Goal: Communication & Community: Connect with others

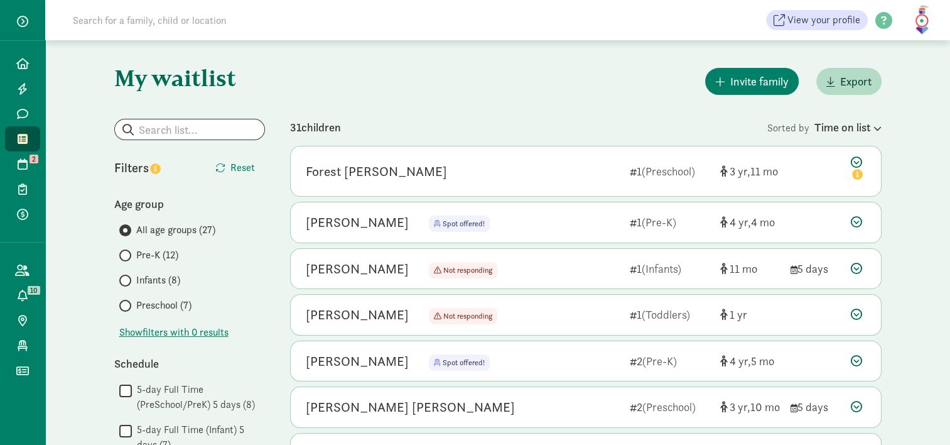
click at [143, 282] on span "Infants (8)" at bounding box center [158, 279] width 44 height 15
click at [127, 282] on input "Infants (8)" at bounding box center [123, 280] width 8 height 8
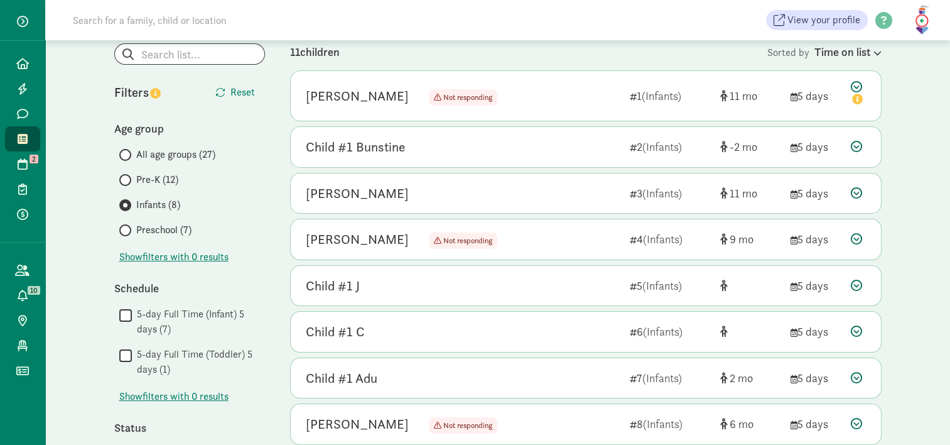
scroll to position [78, 0]
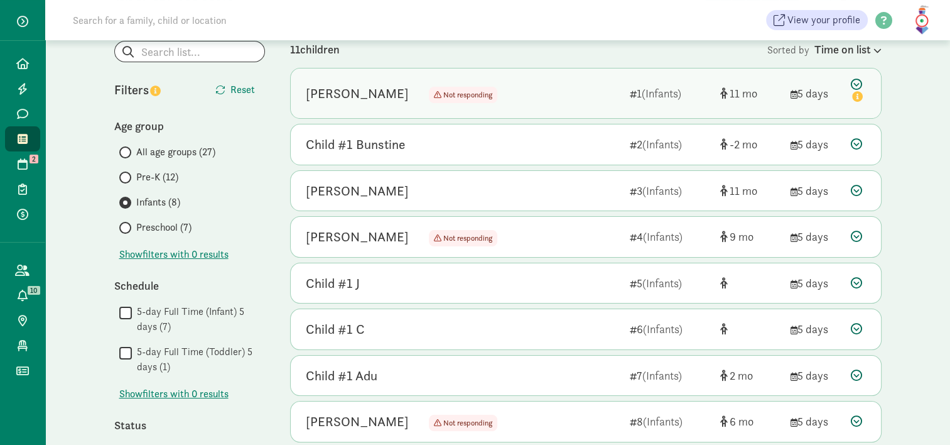
click at [858, 78] on icon at bounding box center [858, 91] width 15 height 26
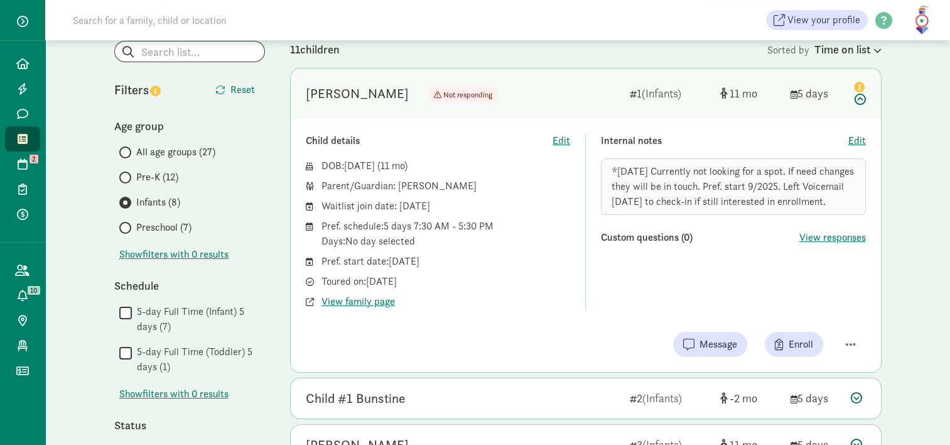
click at [861, 102] on icon at bounding box center [858, 91] width 15 height 26
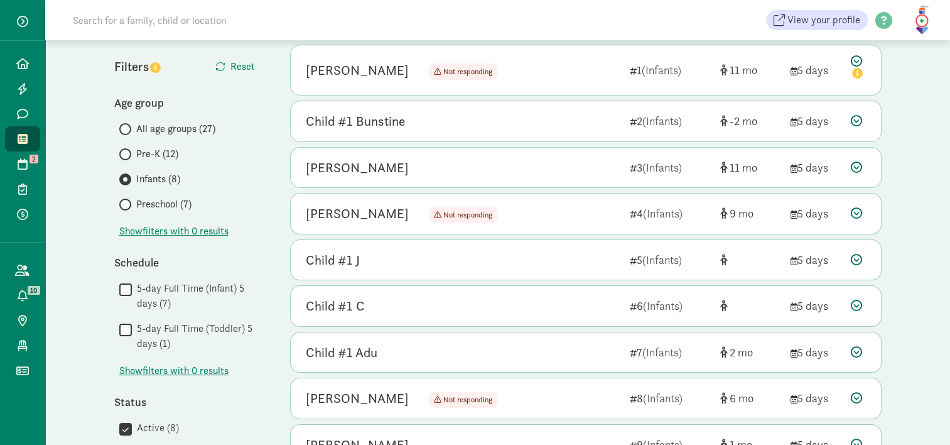
scroll to position [103, 0]
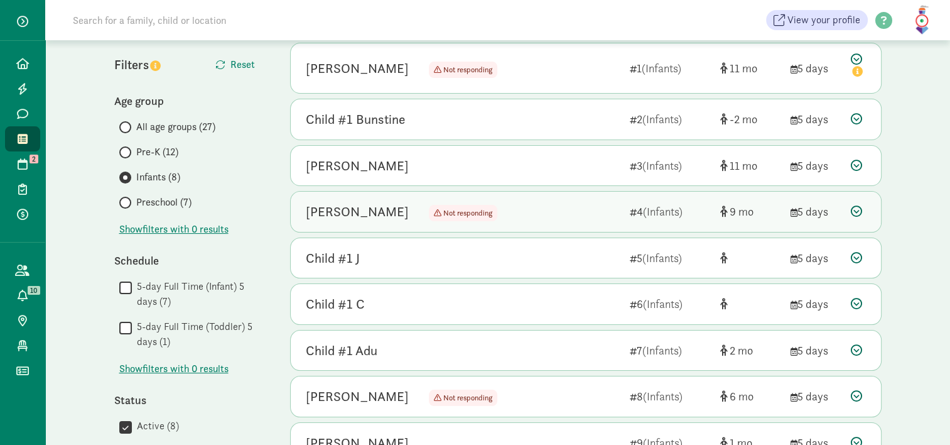
click at [856, 211] on icon at bounding box center [856, 210] width 11 height 11
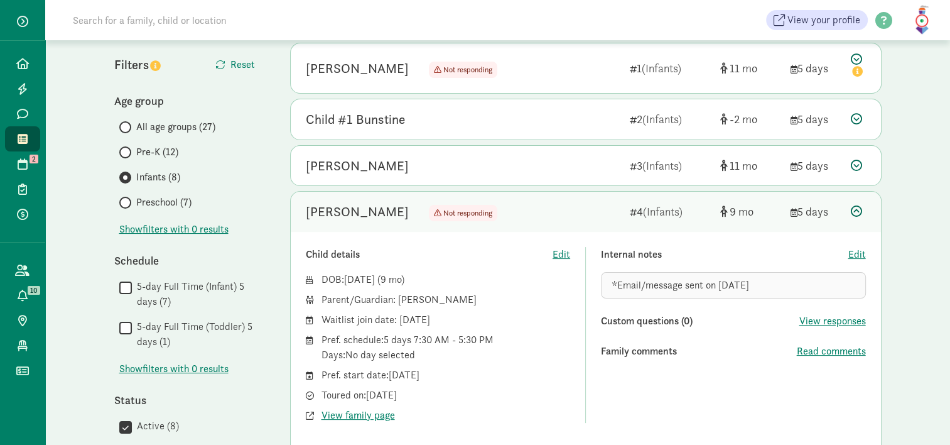
click at [861, 212] on icon at bounding box center [856, 210] width 11 height 11
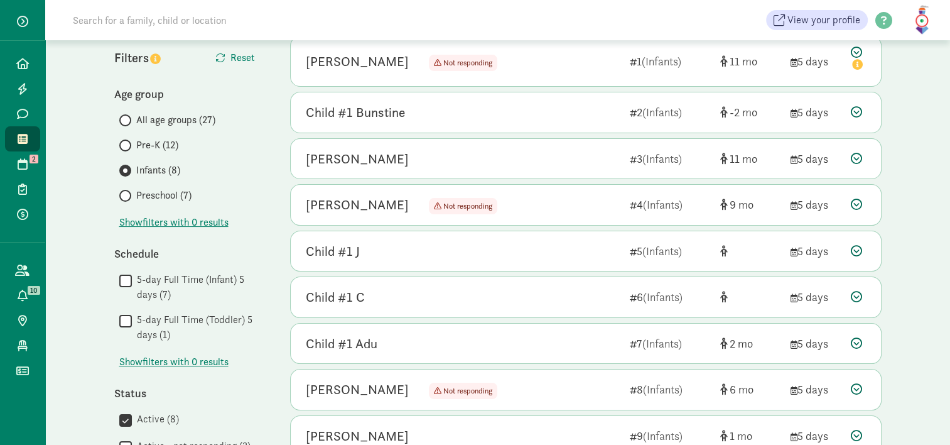
scroll to position [106, 0]
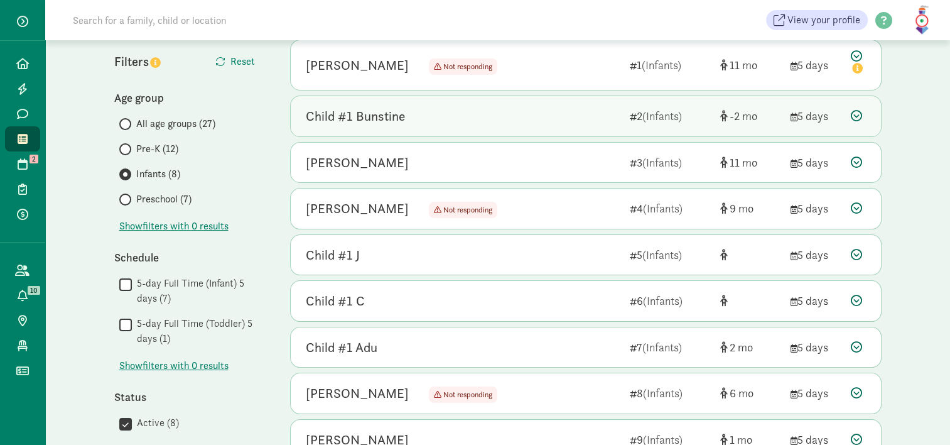
click at [853, 114] on icon at bounding box center [856, 115] width 11 height 11
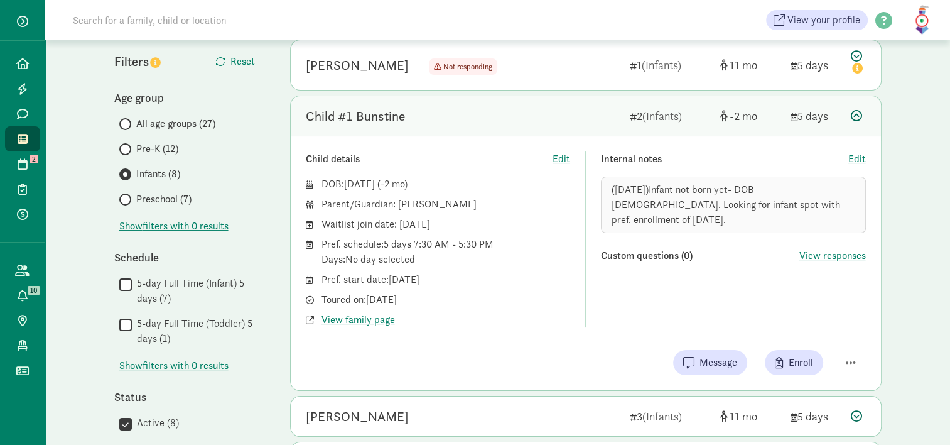
click at [856, 119] on icon at bounding box center [856, 115] width 11 height 11
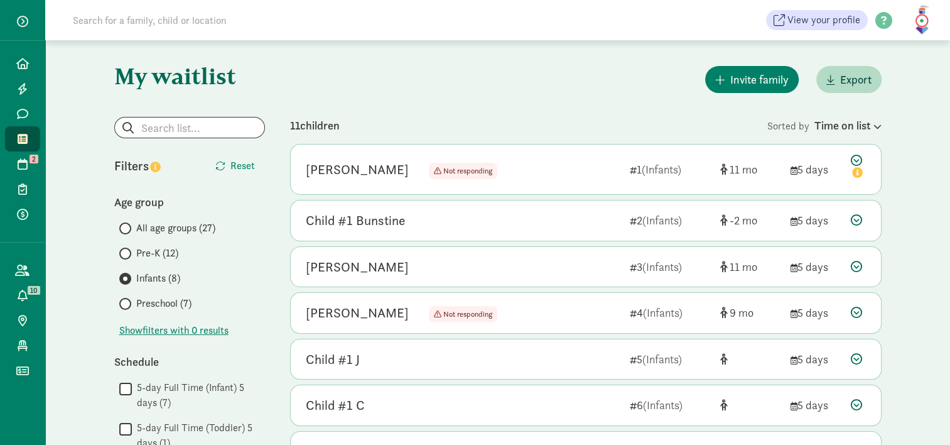
scroll to position [0, 0]
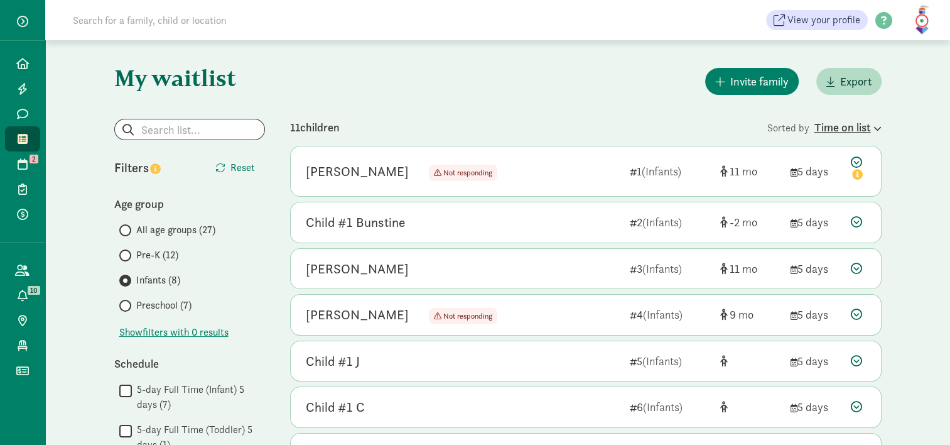
click at [841, 125] on div "Time on list" at bounding box center [847, 127] width 67 height 17
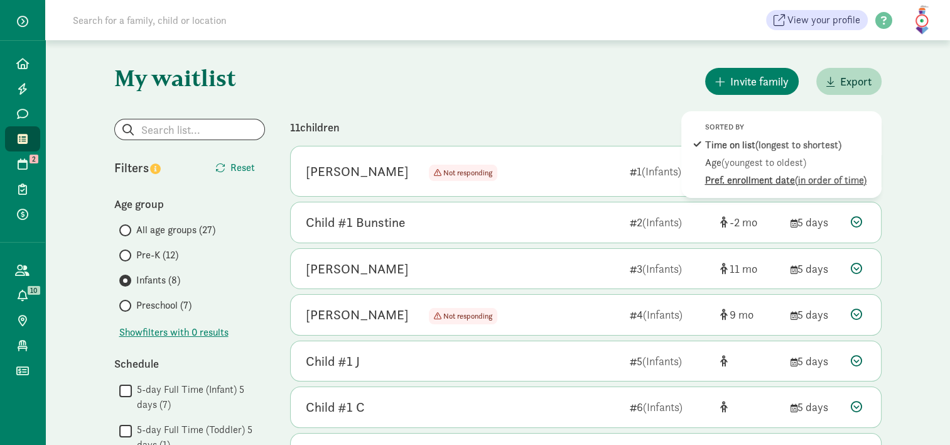
click at [747, 175] on div "Pref. enrollment date (in order of time)" at bounding box center [790, 180] width 170 height 15
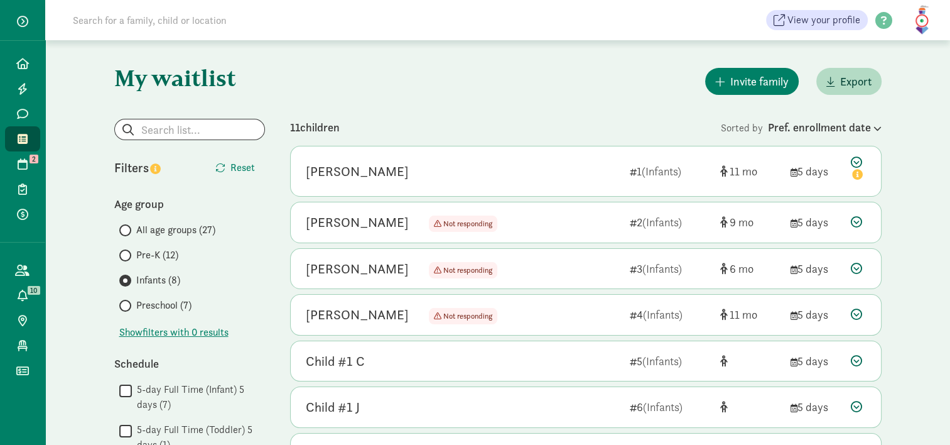
click at [585, 60] on div "My waitlist Invite family Export Show filters Infants Reset Filters Reset Age g…" at bounding box center [497, 406] width 817 height 732
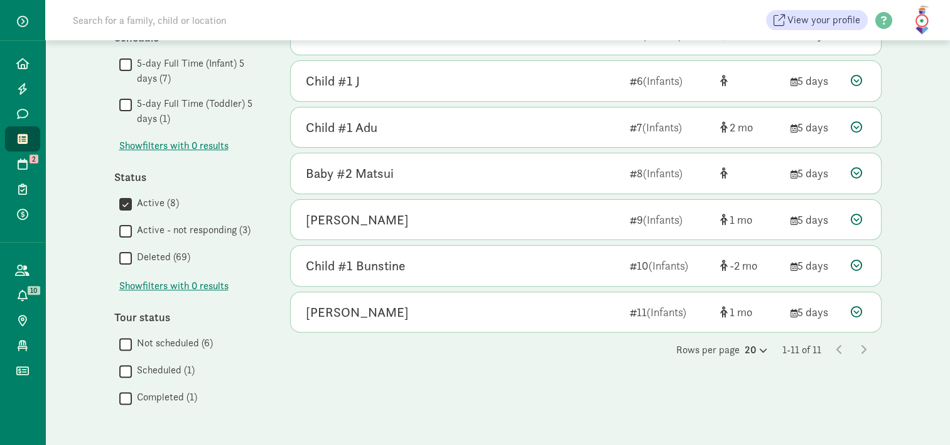
scroll to position [327, 0]
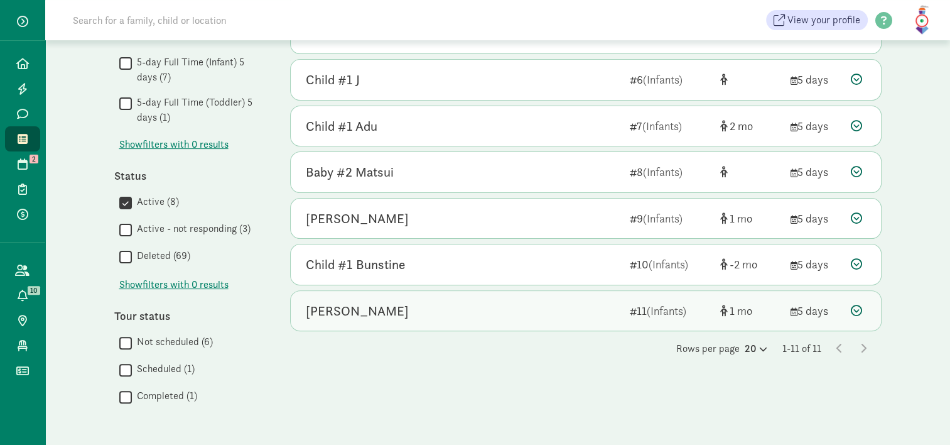
click at [856, 310] on icon at bounding box center [856, 310] width 11 height 11
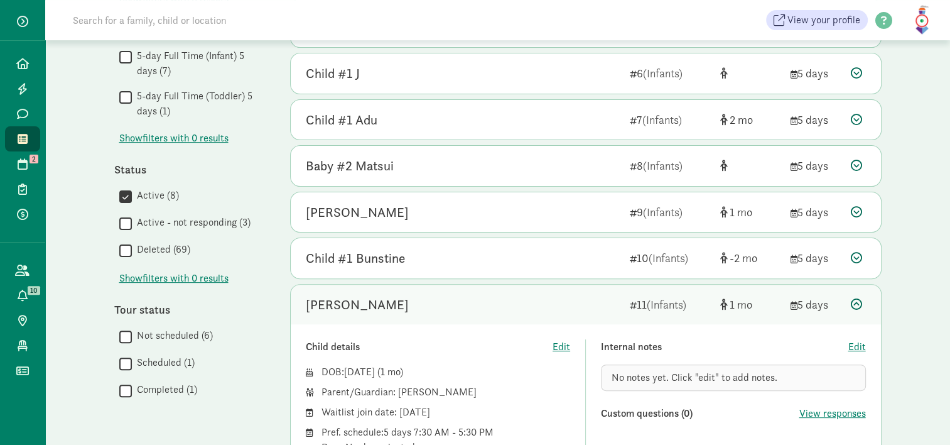
scroll to position [328, 0]
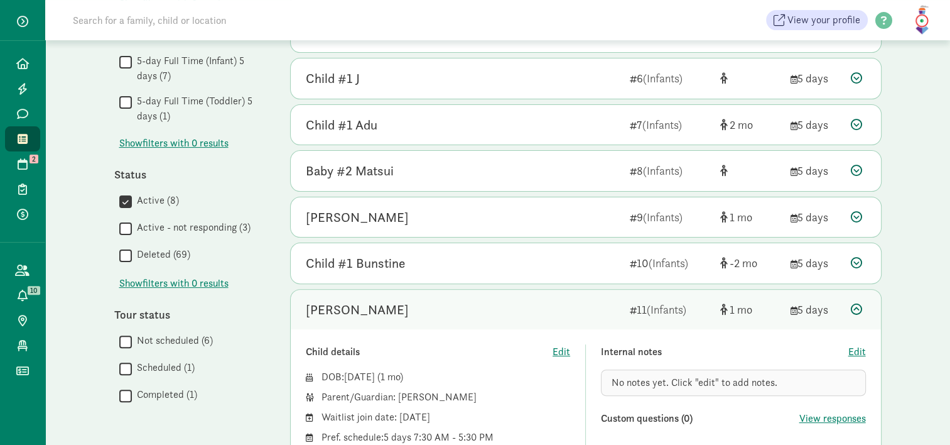
click at [856, 310] on icon at bounding box center [856, 308] width 11 height 11
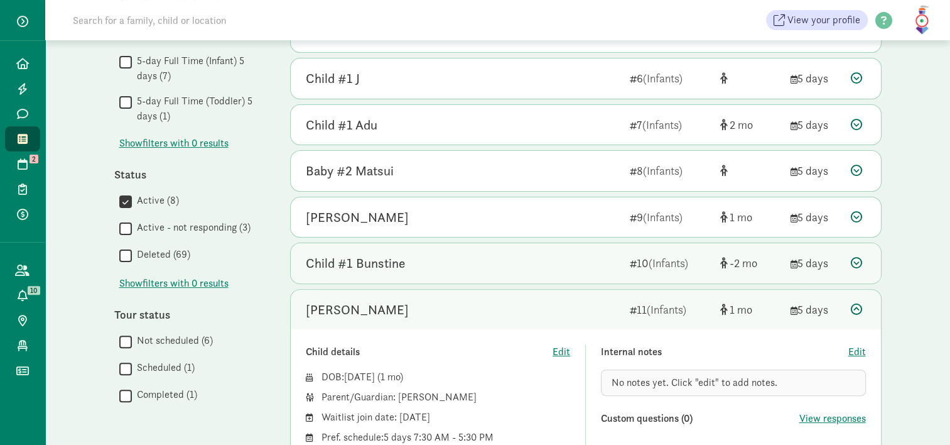
scroll to position [327, 0]
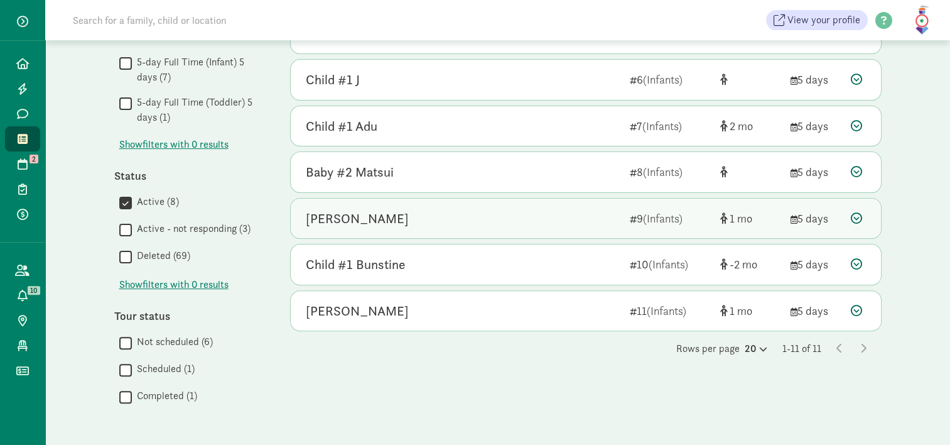
click at [855, 213] on icon at bounding box center [856, 217] width 11 height 11
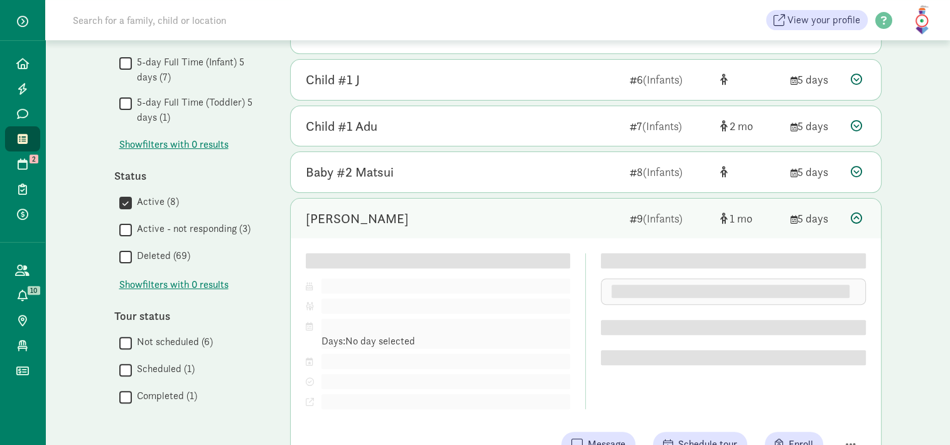
scroll to position [328, 0]
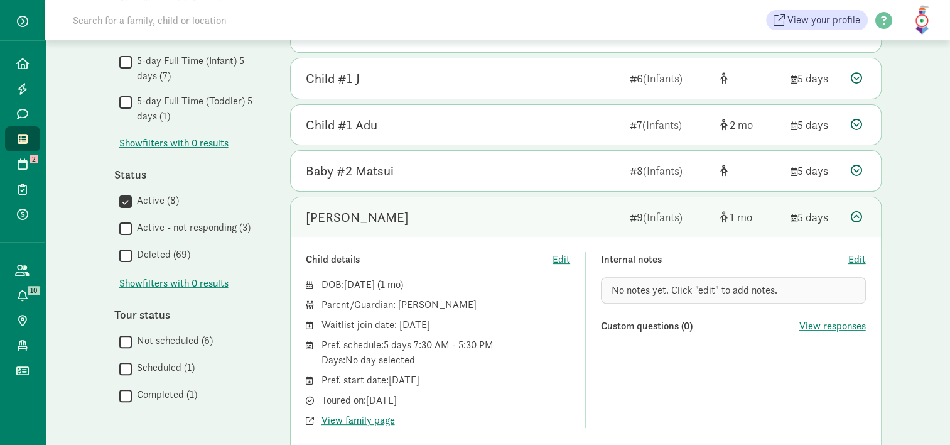
click at [855, 213] on icon at bounding box center [856, 216] width 11 height 11
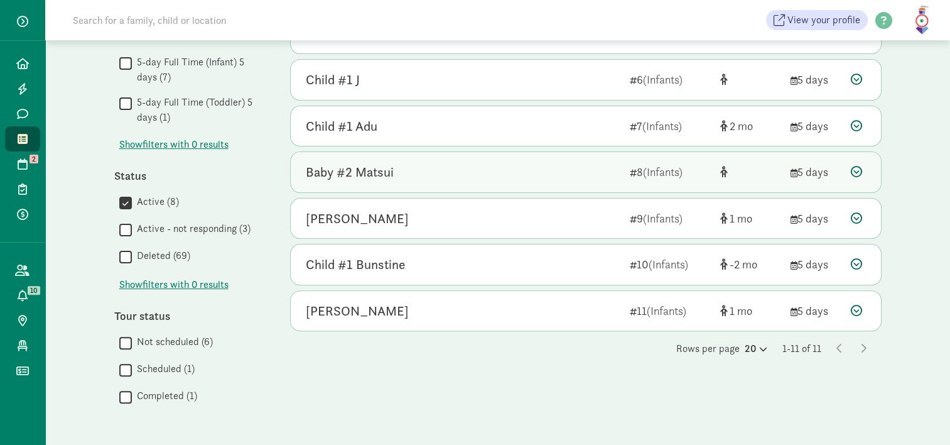
click at [855, 171] on icon at bounding box center [856, 171] width 11 height 11
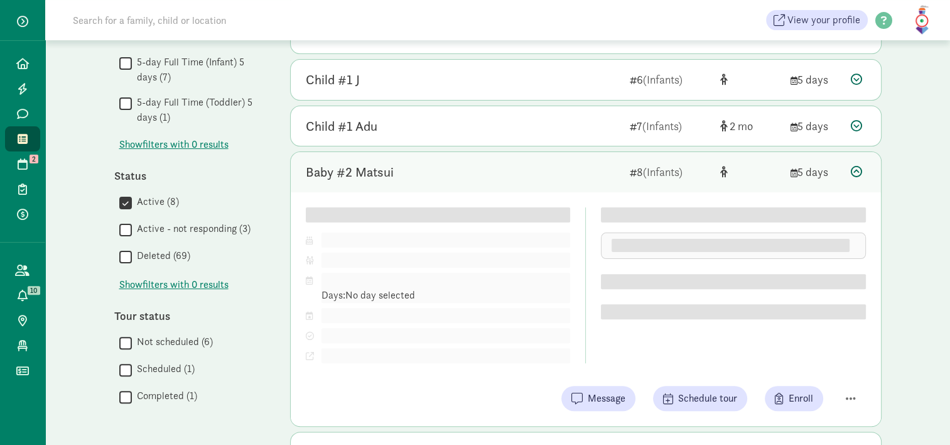
scroll to position [328, 0]
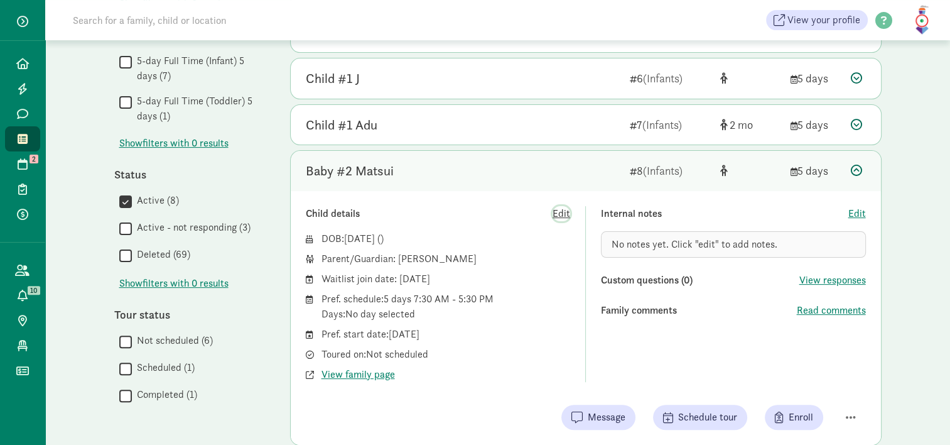
click at [565, 215] on span "Edit" at bounding box center [562, 213] width 18 height 15
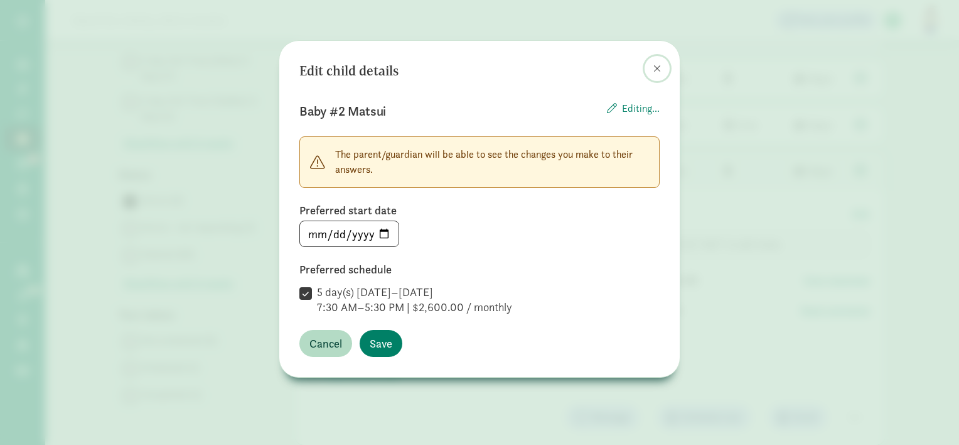
click at [654, 71] on span at bounding box center [658, 68] width 8 height 10
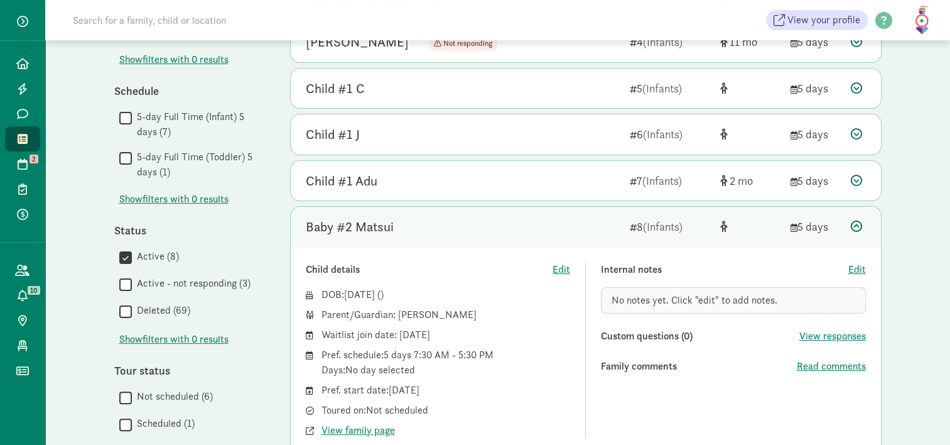
scroll to position [262, 0]
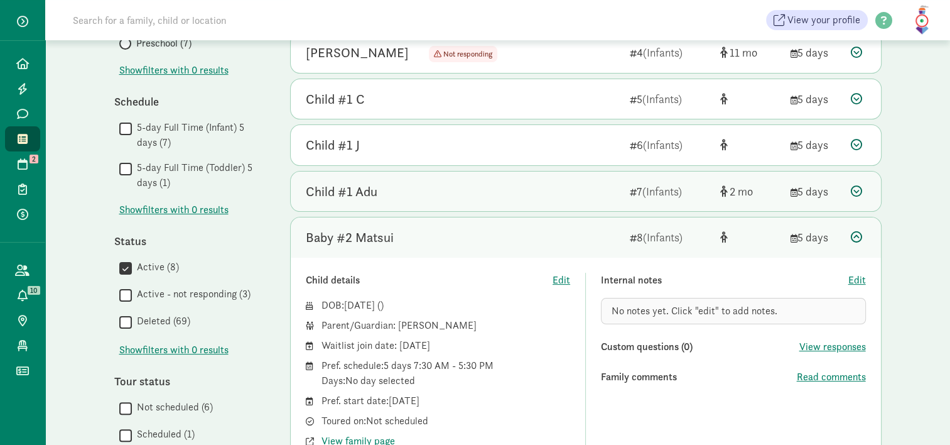
click at [856, 189] on icon at bounding box center [856, 190] width 11 height 11
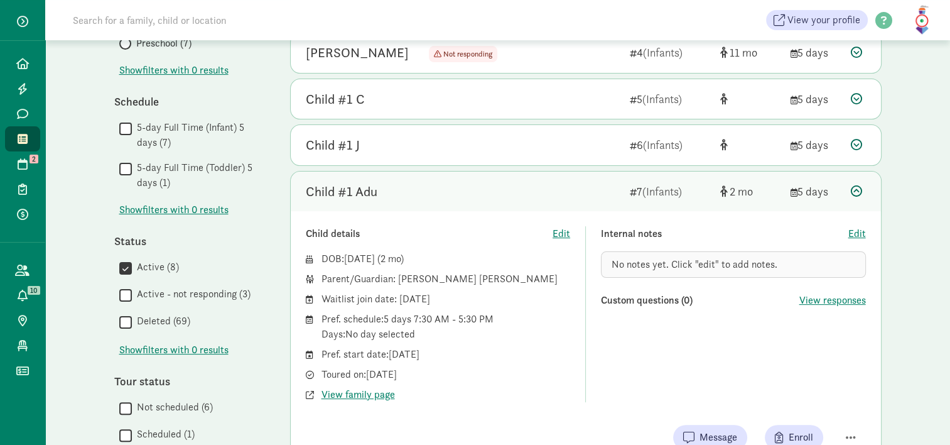
click at [859, 188] on icon at bounding box center [856, 190] width 11 height 11
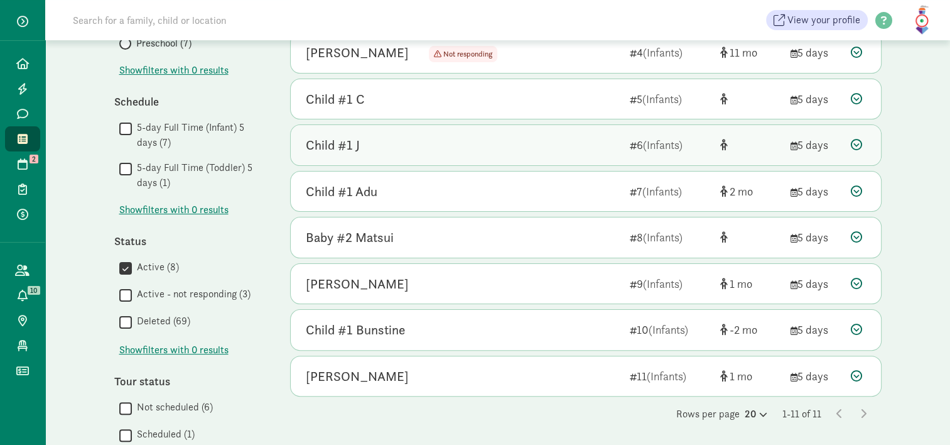
click at [856, 151] on div at bounding box center [858, 144] width 15 height 17
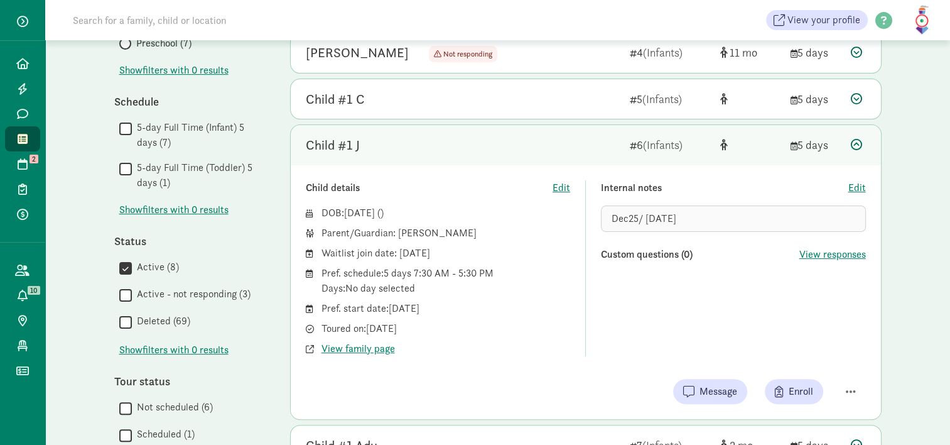
click at [851, 145] on icon at bounding box center [856, 144] width 11 height 11
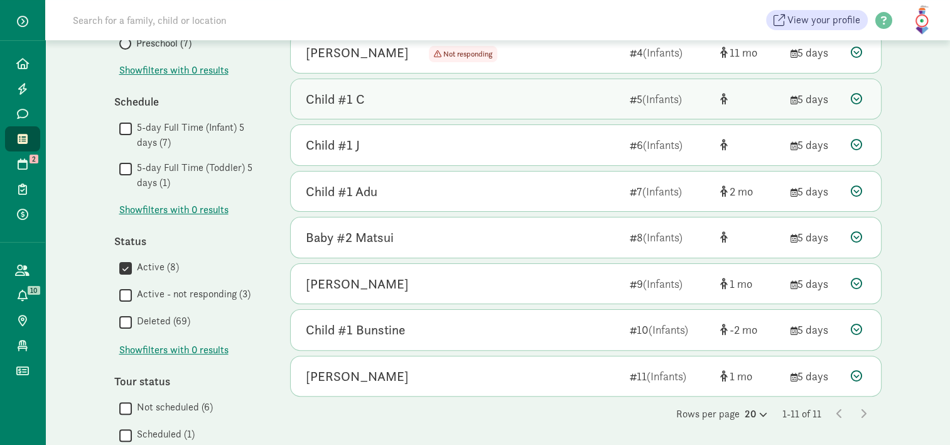
click at [855, 95] on icon at bounding box center [856, 98] width 11 height 11
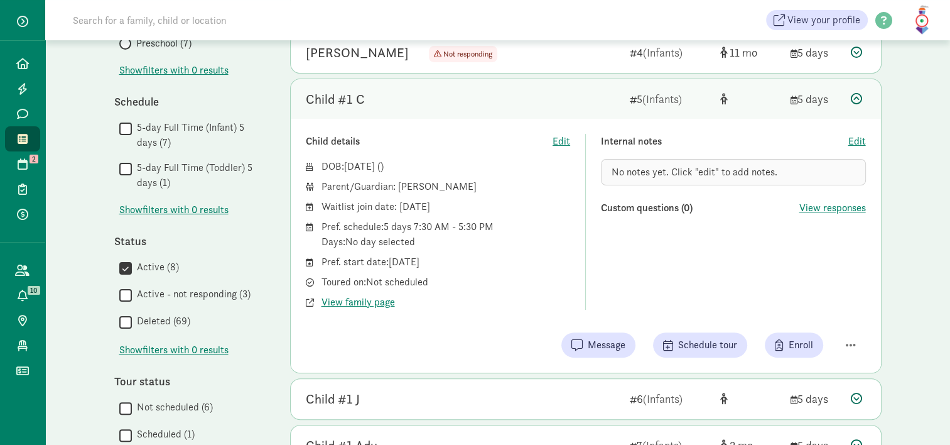
click at [855, 95] on icon at bounding box center [856, 98] width 11 height 11
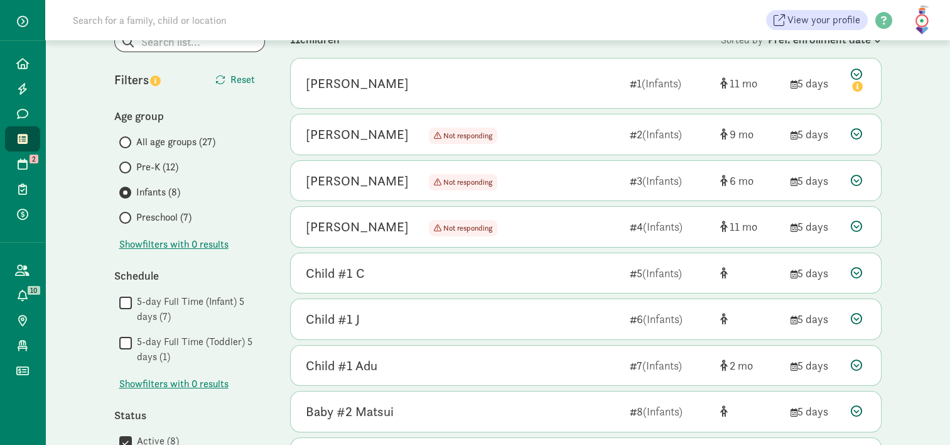
scroll to position [81, 0]
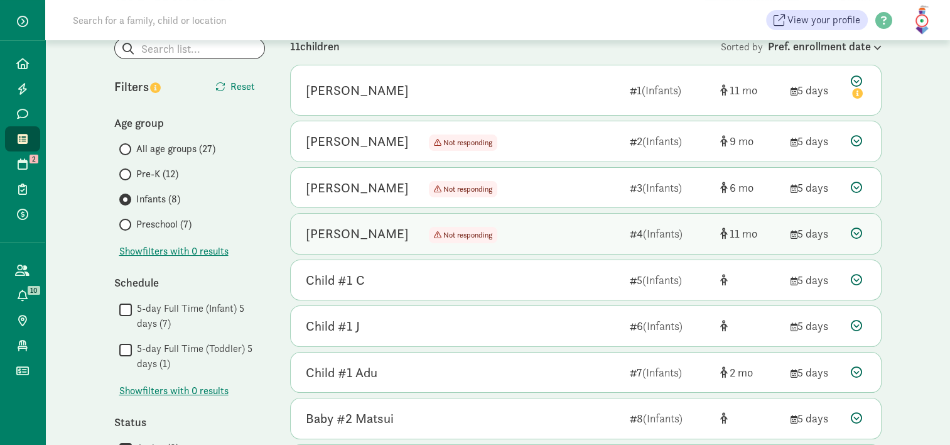
click at [855, 232] on icon at bounding box center [856, 232] width 11 height 11
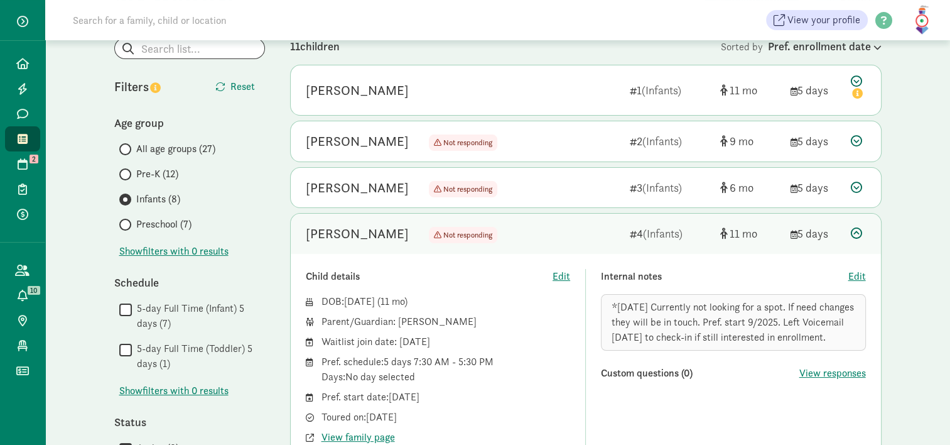
drag, startPoint x: 856, startPoint y: 228, endPoint x: 925, endPoint y: 220, distance: 68.9
click at [925, 220] on div "My waitlist Invite family Export Show filters Infants Reset Filters Reset Age g…" at bounding box center [497, 420] width 905 height 922
click at [855, 234] on icon at bounding box center [856, 232] width 11 height 11
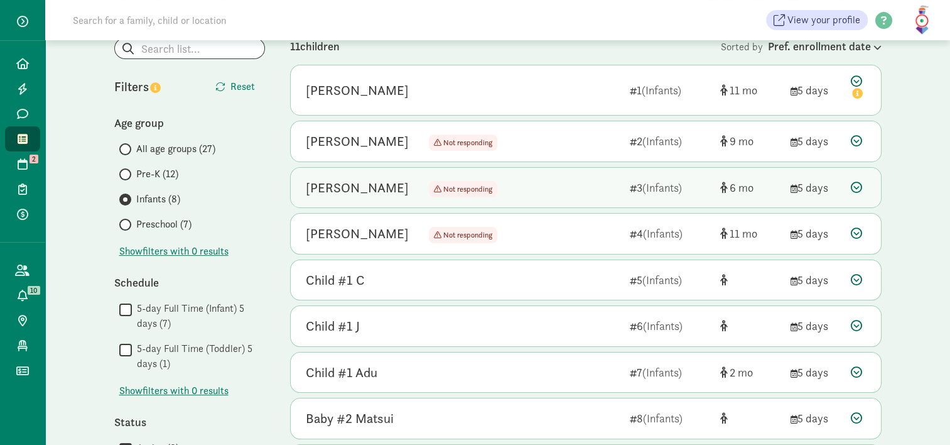
click at [858, 193] on div at bounding box center [858, 187] width 15 height 17
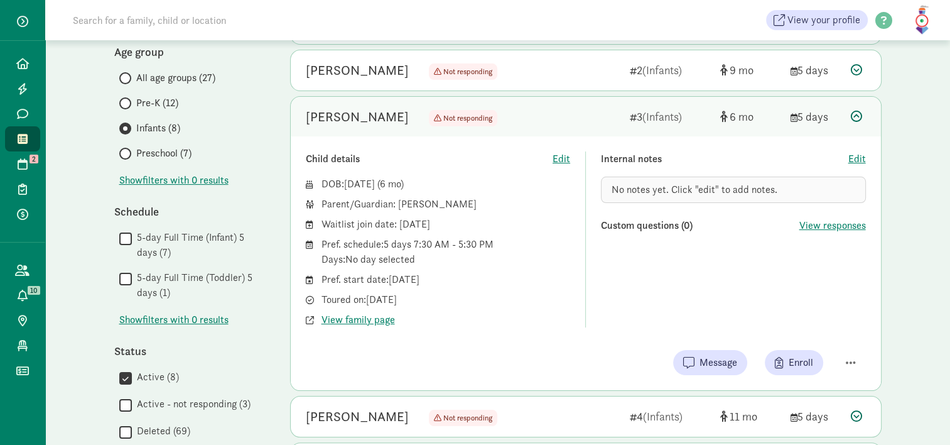
scroll to position [148, 0]
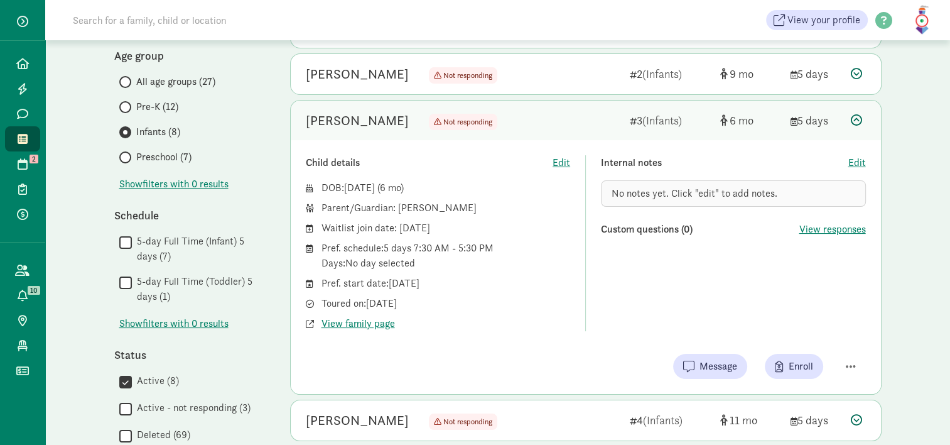
drag, startPoint x: 397, startPoint y: 207, endPoint x: 477, endPoint y: 213, distance: 80.0
click at [477, 213] on div "Parent/Guardian: Courtney Schooley" at bounding box center [445, 207] width 249 height 15
drag, startPoint x: 477, startPoint y: 213, endPoint x: 436, endPoint y: 206, distance: 42.1
click at [436, 206] on div "Parent/Guardian: Courtney Schooley" at bounding box center [445, 207] width 249 height 15
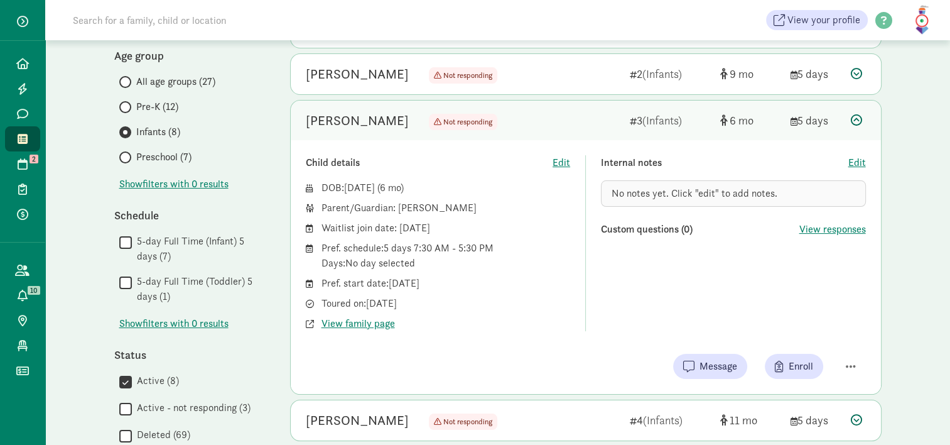
click at [434, 203] on div "Parent/Guardian: Courtney Schooley" at bounding box center [445, 207] width 249 height 15
drag, startPoint x: 434, startPoint y: 203, endPoint x: 396, endPoint y: 206, distance: 37.8
click at [396, 206] on div "Parent/Guardian: Courtney Schooley" at bounding box center [445, 207] width 249 height 15
copy div "Courtney"
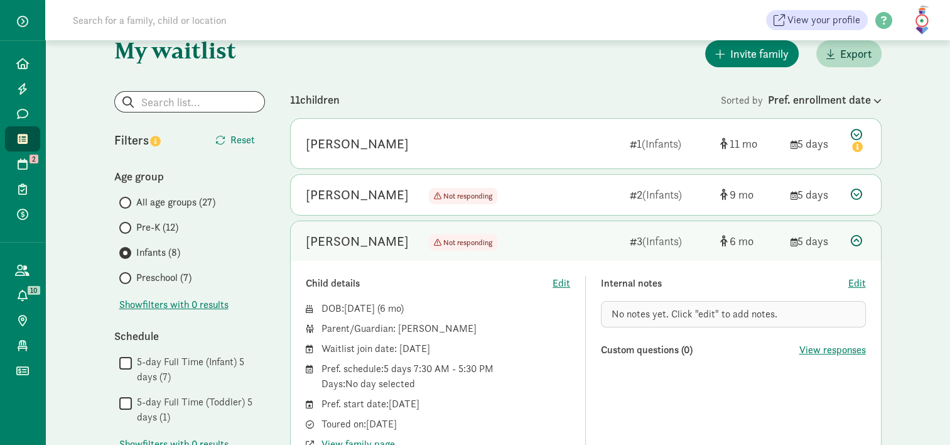
scroll to position [25, 0]
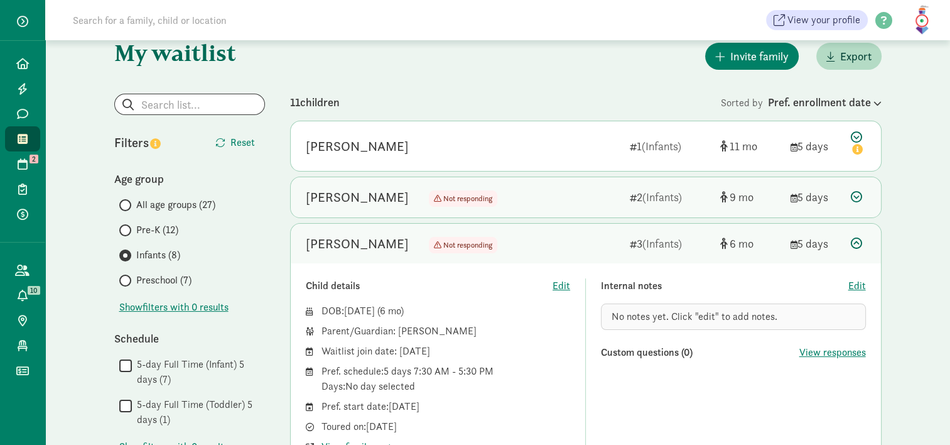
click at [860, 196] on icon at bounding box center [856, 196] width 11 height 11
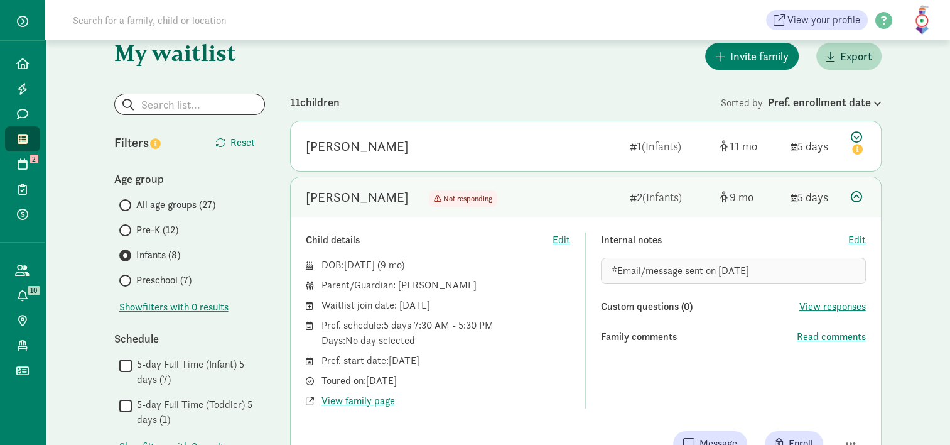
click at [860, 196] on icon at bounding box center [856, 196] width 11 height 11
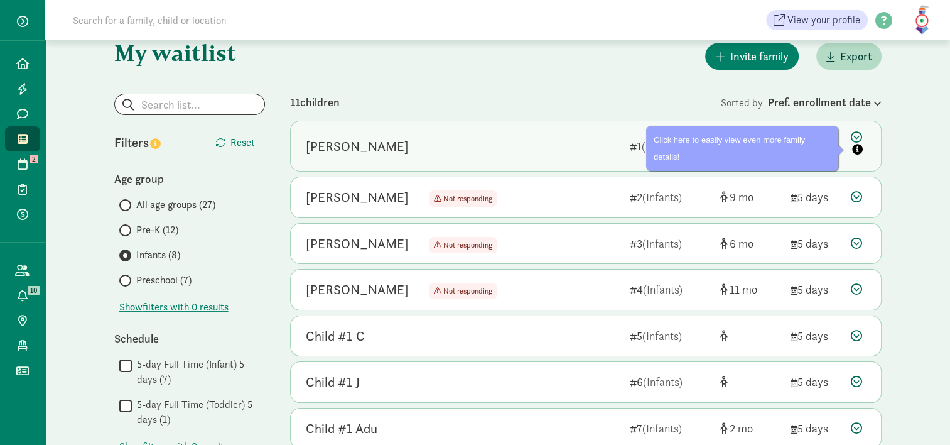
click at [857, 136] on icon at bounding box center [858, 144] width 15 height 26
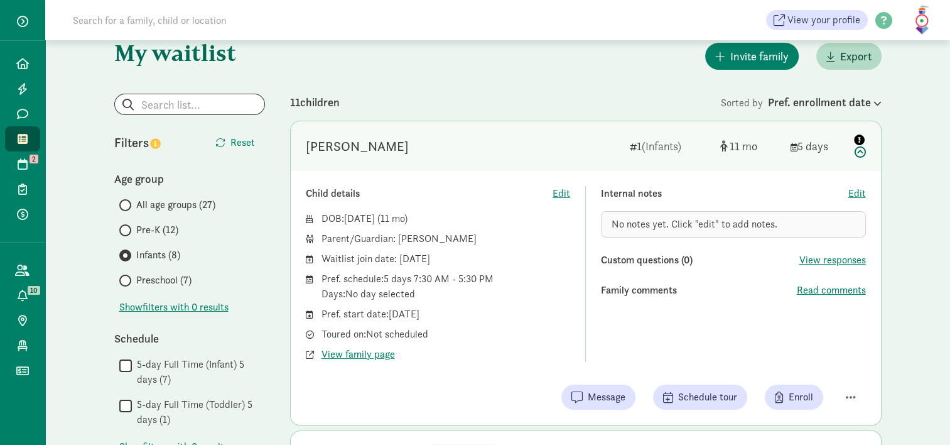
click at [857, 137] on icon "info" at bounding box center [859, 139] width 11 height 11
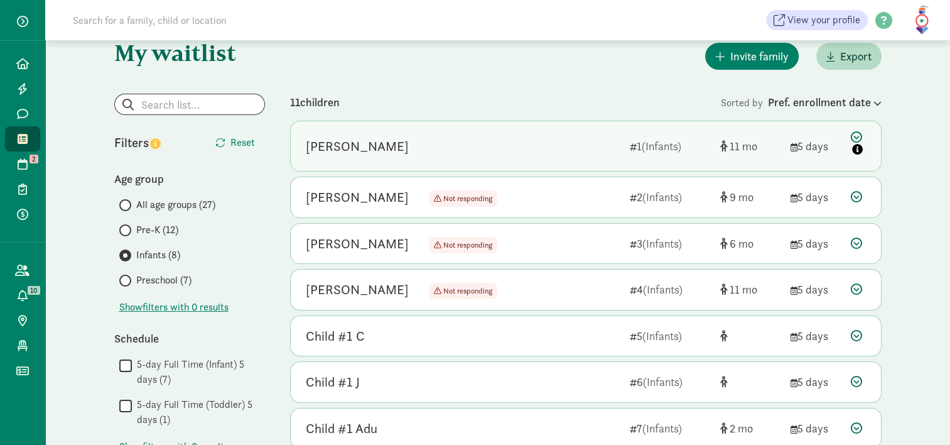
click at [857, 137] on icon at bounding box center [858, 144] width 15 height 26
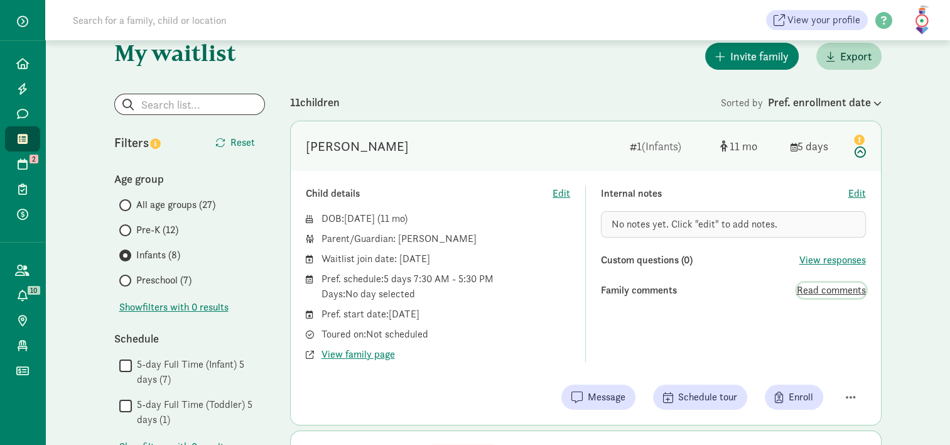
click at [831, 287] on span "Read comments" at bounding box center [831, 290] width 69 height 15
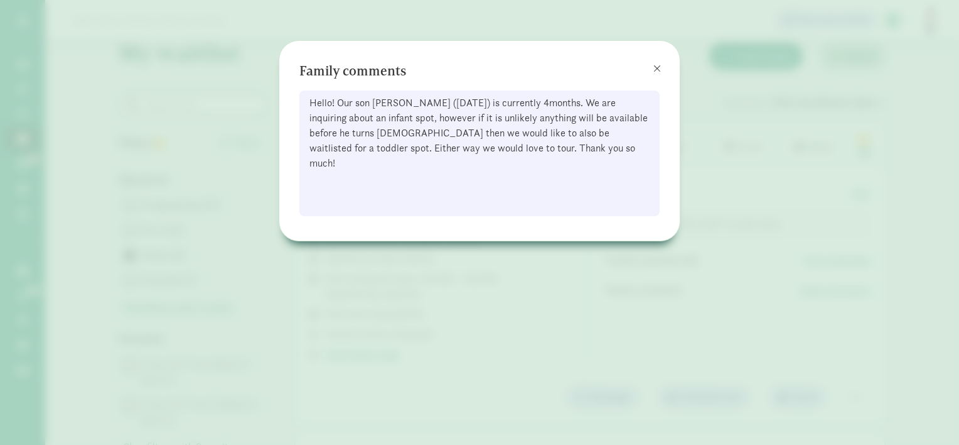
click at [455, 127] on div "Hello! Our son Morgan (8/25/24) is currently 4months. We are inquiring about an…" at bounding box center [479, 153] width 360 height 126
click at [661, 65] on span at bounding box center [658, 68] width 8 height 10
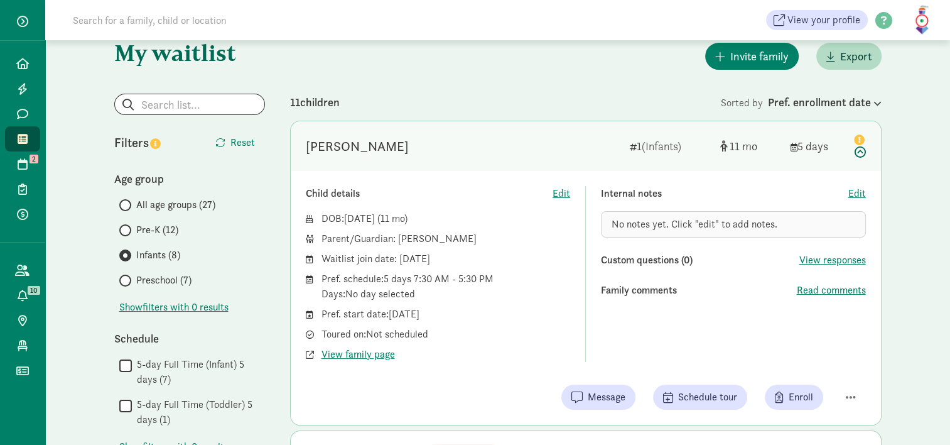
drag, startPoint x: 955, startPoint y: 118, endPoint x: 558, endPoint y: 159, distance: 399.5
click at [558, 159] on div "Morgan Lindeman 1 (Infants) 11 5 days" at bounding box center [586, 146] width 590 height 50
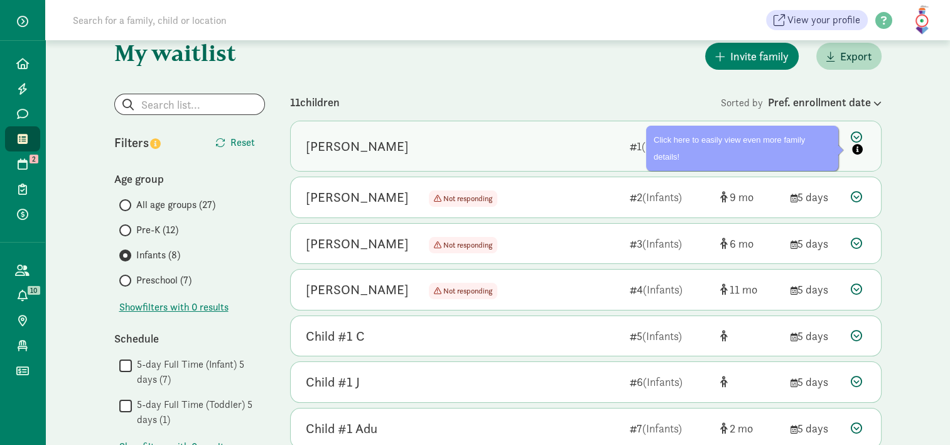
click at [854, 134] on icon at bounding box center [858, 144] width 15 height 26
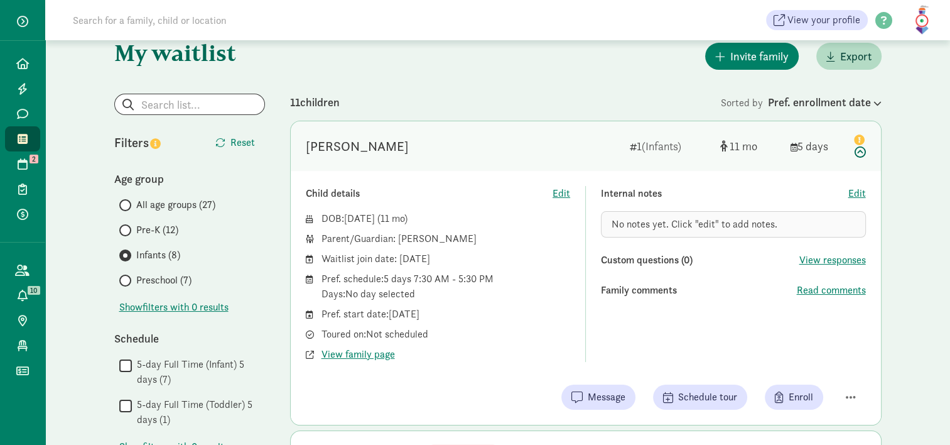
click at [470, 259] on div "Waitlist join date: January 3, 2025" at bounding box center [445, 258] width 249 height 15
click at [839, 293] on span "Read comments" at bounding box center [831, 290] width 69 height 15
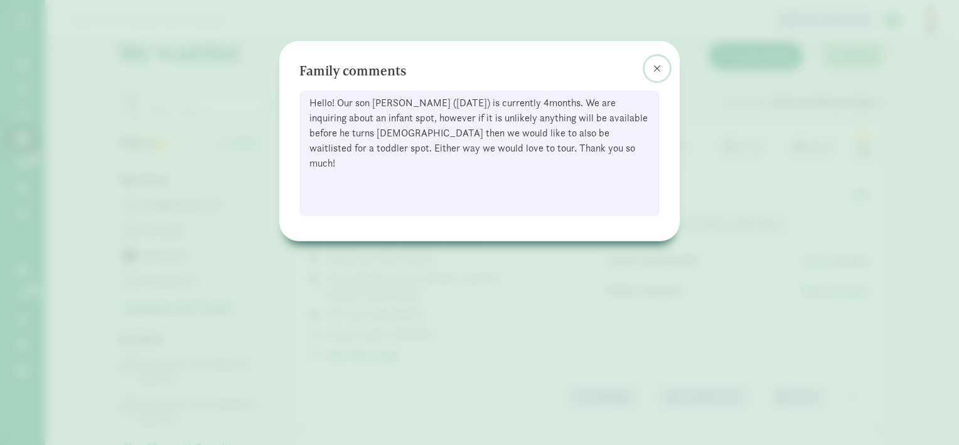
click at [658, 70] on span at bounding box center [658, 68] width 8 height 10
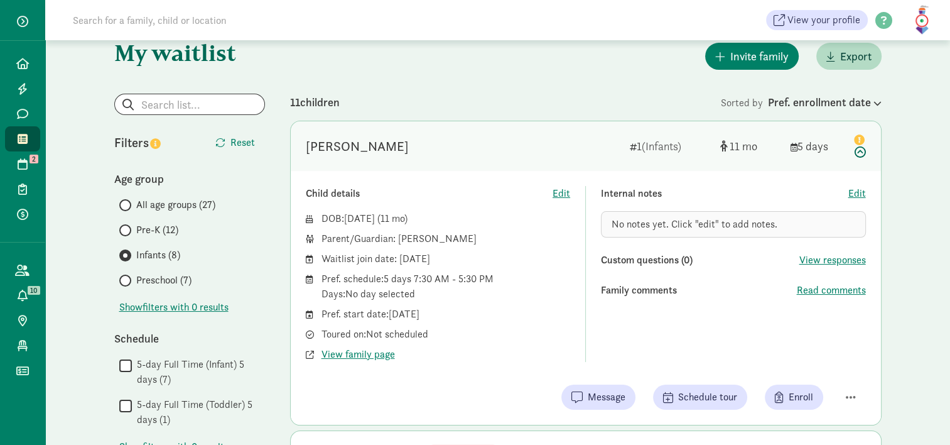
click at [864, 152] on icon at bounding box center [858, 144] width 15 height 26
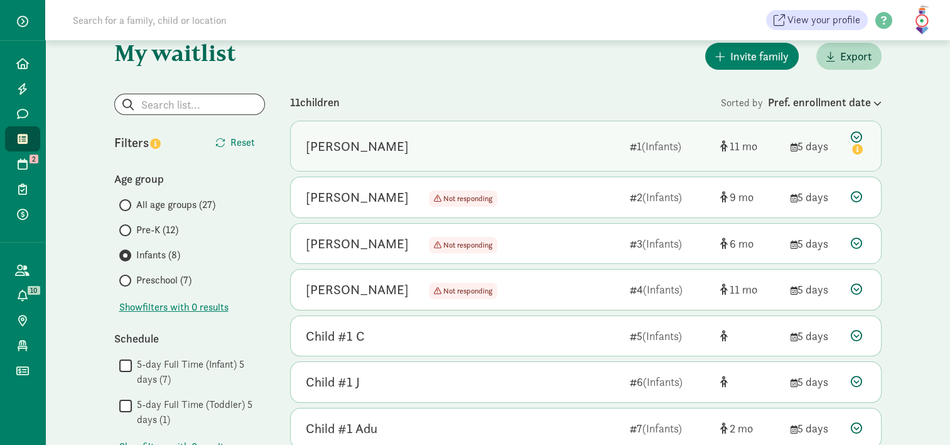
click at [864, 152] on icon at bounding box center [858, 144] width 15 height 26
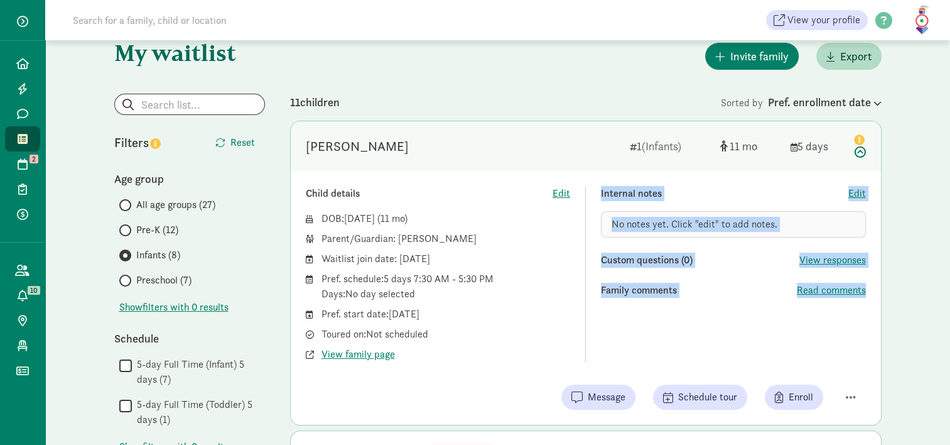
drag, startPoint x: 445, startPoint y: 358, endPoint x: 485, endPoint y: 381, distance: 47.0
click at [485, 381] on div "Child details Edit DOB: Aug 24, 2024 ( 11 ) Parent/Guardian: April Lindeman Wai…" at bounding box center [586, 298] width 590 height 254
drag, startPoint x: 485, startPoint y: 381, endPoint x: 500, endPoint y: 395, distance: 20.0
click at [500, 395] on div "Message Schedule tour Enroll" at bounding box center [586, 396] width 560 height 25
click at [595, 399] on span "Message" at bounding box center [607, 396] width 38 height 15
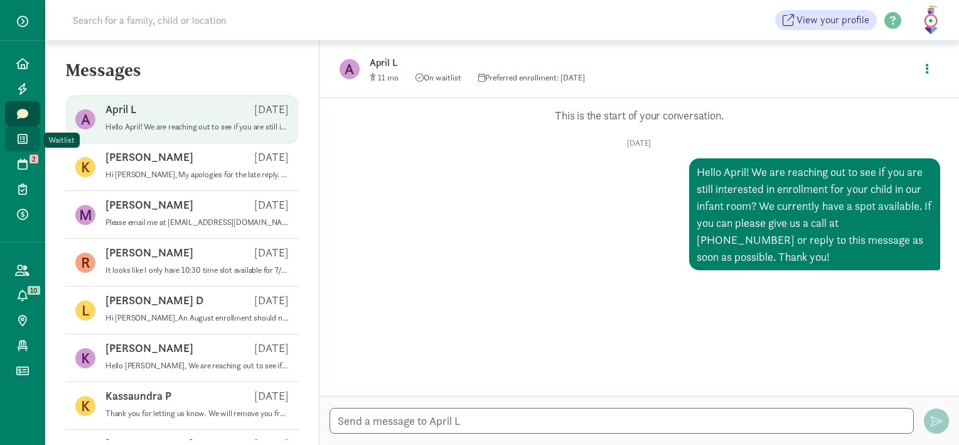
click at [22, 148] on link "Waitlist" at bounding box center [22, 138] width 35 height 25
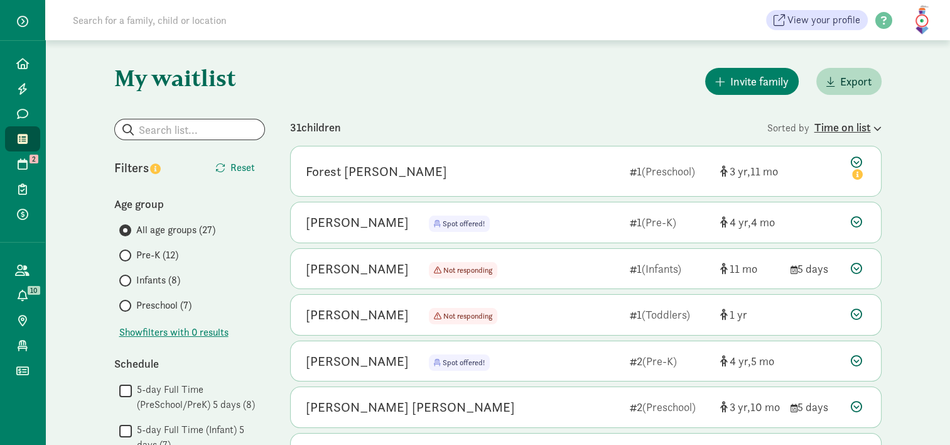
click at [864, 129] on div "Time on list" at bounding box center [847, 127] width 67 height 17
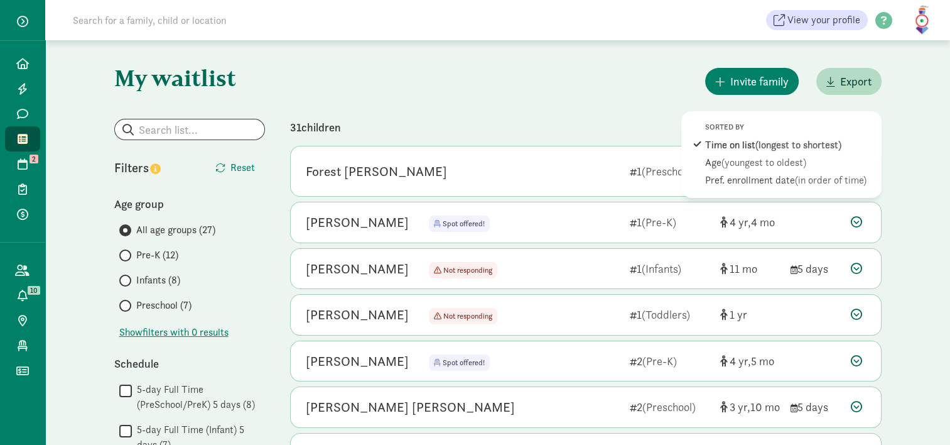
click at [163, 278] on span "Infants (8)" at bounding box center [158, 279] width 44 height 15
click at [127, 278] on input "Infants (8)" at bounding box center [123, 280] width 8 height 8
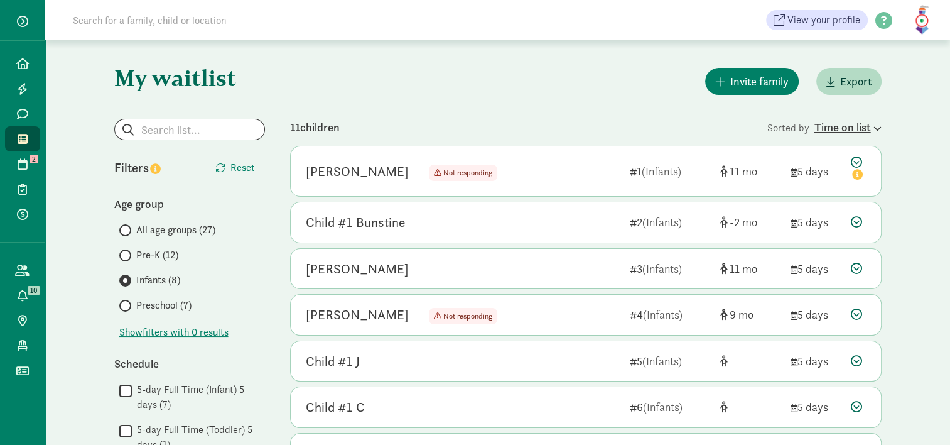
click at [873, 133] on div "Time on list" at bounding box center [847, 127] width 67 height 17
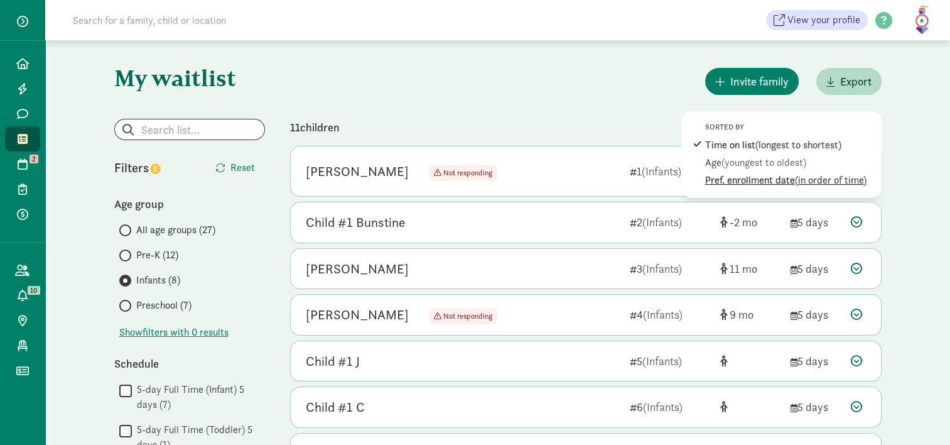
click at [763, 176] on div "Pref. enrollment date (in order of time)" at bounding box center [790, 180] width 170 height 15
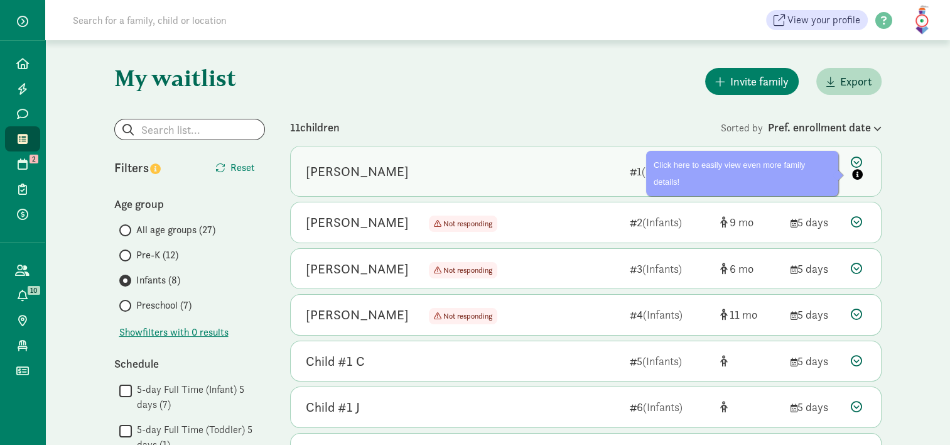
click at [854, 165] on icon at bounding box center [858, 169] width 15 height 26
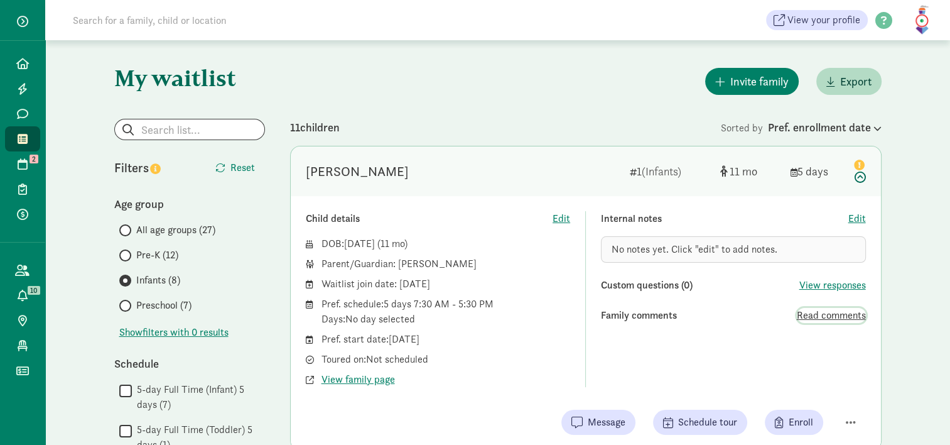
click at [801, 320] on span "Read comments" at bounding box center [831, 315] width 69 height 15
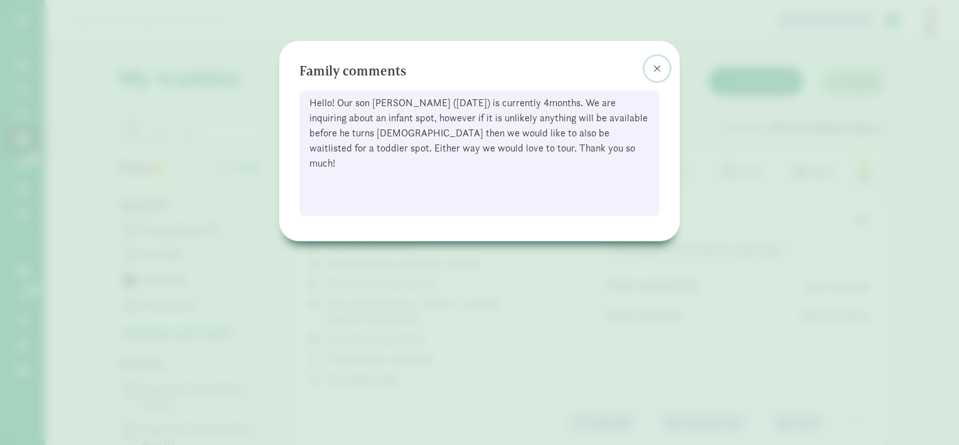
click at [666, 66] on button at bounding box center [657, 68] width 25 height 25
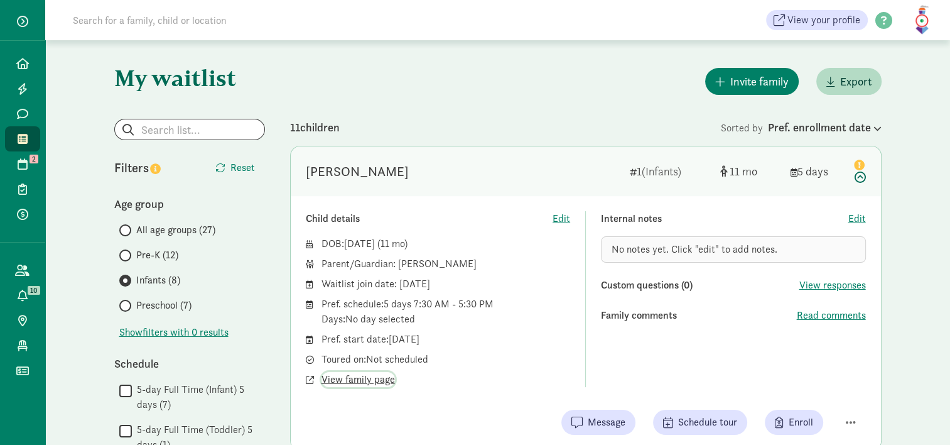
click at [347, 380] on span "View family page" at bounding box center [357, 379] width 73 height 15
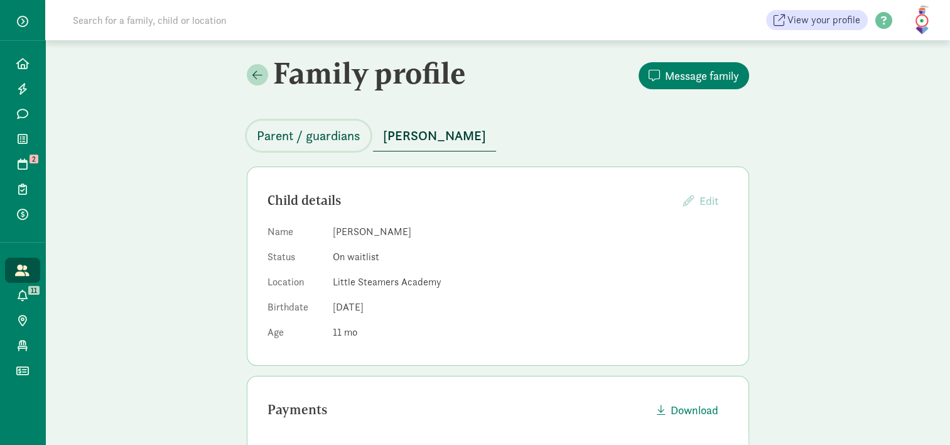
click at [332, 139] on span "Parent / guardians" at bounding box center [309, 136] width 104 height 20
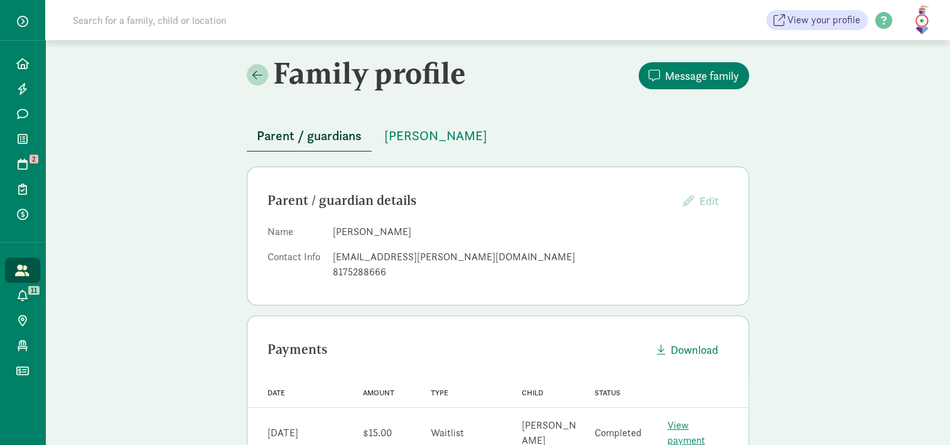
drag, startPoint x: 175, startPoint y: 335, endPoint x: 142, endPoint y: 344, distance: 34.0
click at [164, 336] on div "Family profile Message family Parent / guardians Morgan Lindeman Parent / guard…" at bounding box center [497, 326] width 905 height 573
click at [663, 68] on span "Message family" at bounding box center [694, 75] width 90 height 17
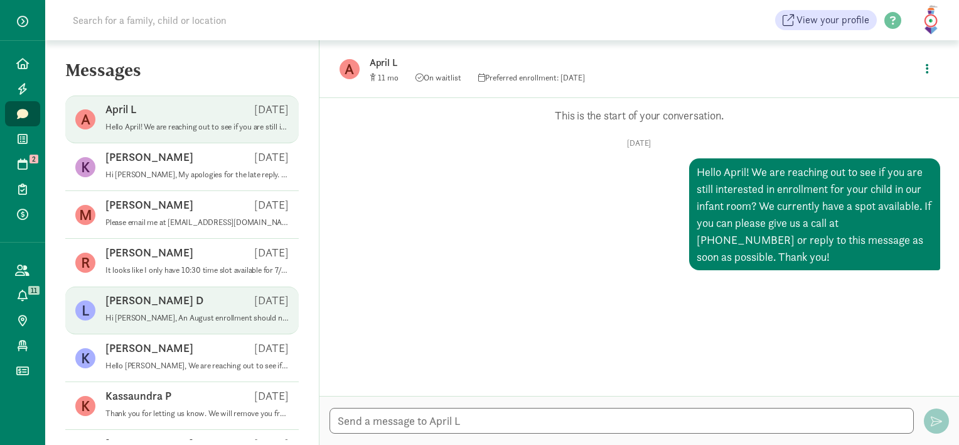
click at [161, 303] on div "[PERSON_NAME] D [DATE]" at bounding box center [196, 303] width 183 height 20
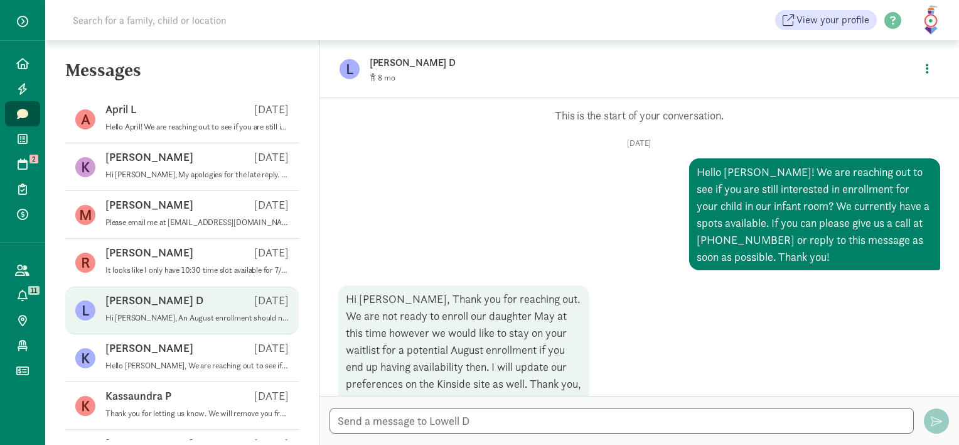
click at [382, 60] on p "[PERSON_NAME] D" at bounding box center [568, 63] width 396 height 18
click at [342, 65] on figure "L" at bounding box center [350, 69] width 20 height 20
click at [926, 73] on icon "button" at bounding box center [927, 68] width 3 height 11
click at [909, 96] on link "View family page" at bounding box center [901, 97] width 90 height 15
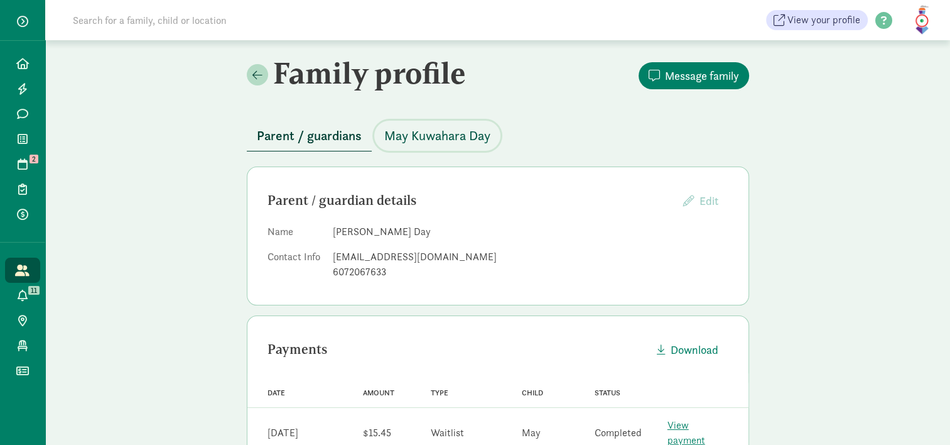
click at [440, 137] on span "May Kuwahara Day" at bounding box center [437, 136] width 106 height 20
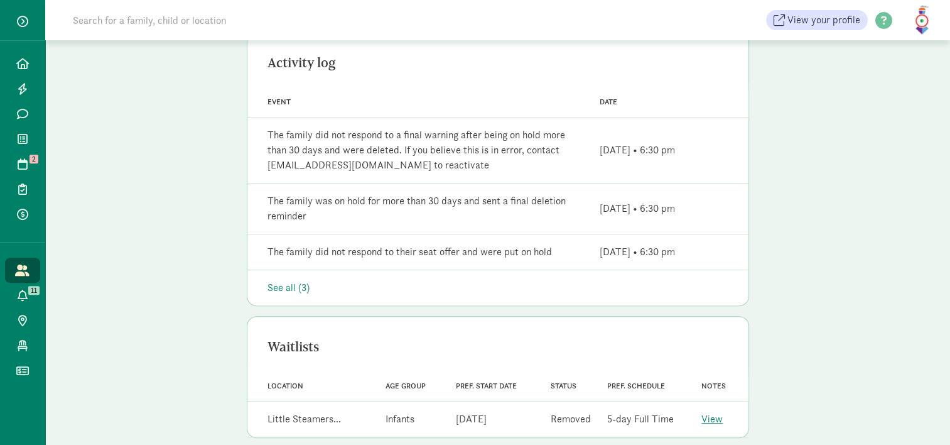
scroll to position [518, 0]
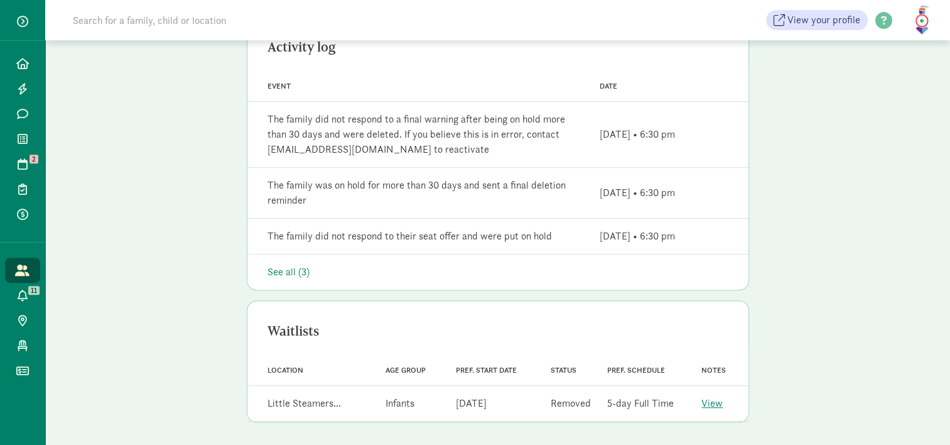
click at [272, 271] on div "See all (3)" at bounding box center [497, 271] width 461 height 15
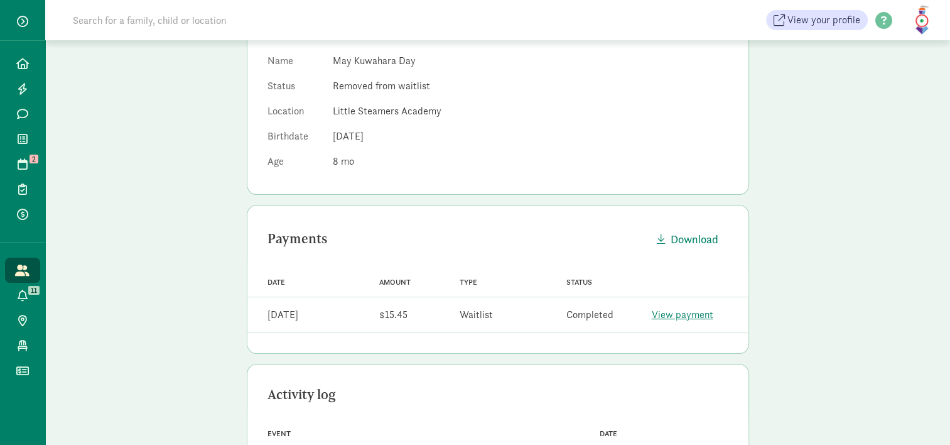
scroll to position [122, 0]
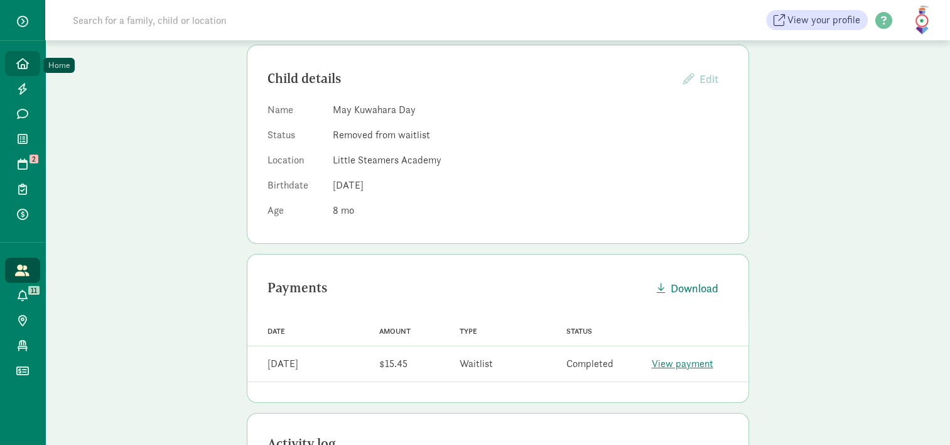
click at [26, 63] on icon at bounding box center [22, 63] width 13 height 11
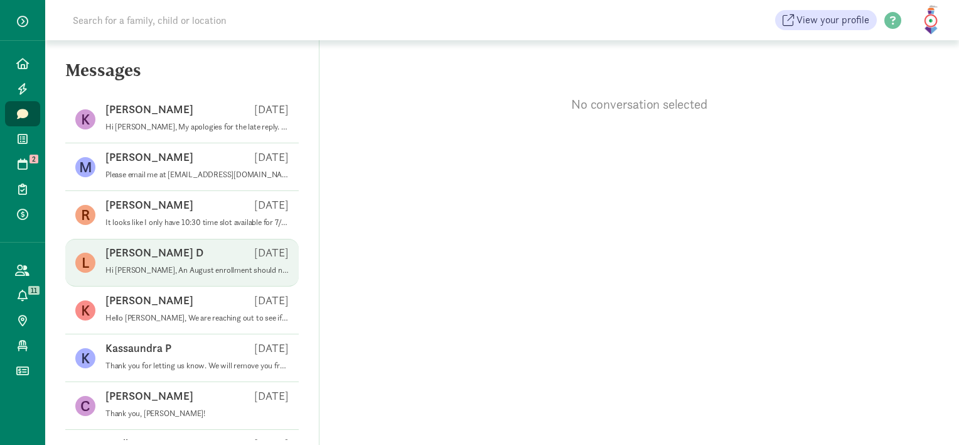
click at [126, 276] on span "[PERSON_NAME] D [DATE] Hi [PERSON_NAME], An August enrollment should not be a p…" at bounding box center [196, 262] width 183 height 35
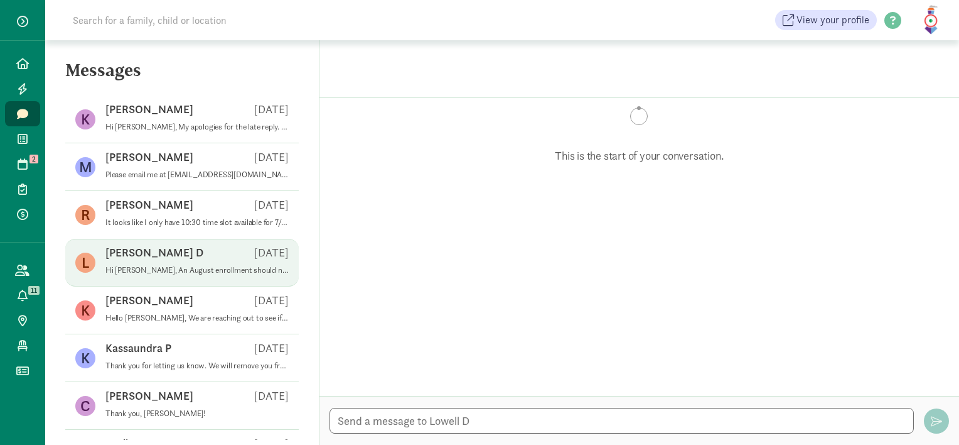
scroll to position [163, 0]
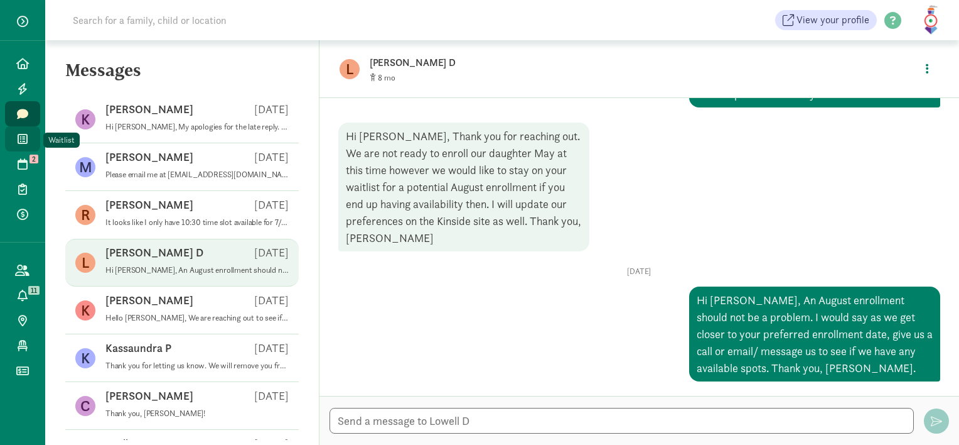
click at [24, 142] on icon at bounding box center [23, 138] width 10 height 11
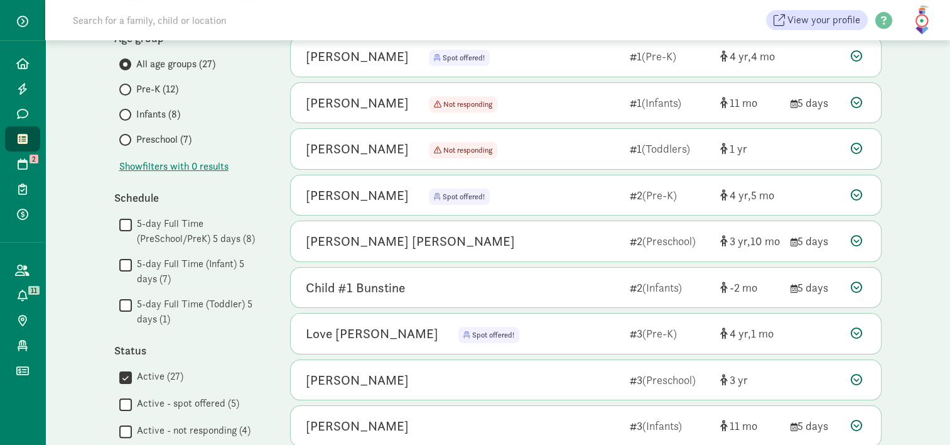
scroll to position [148, 0]
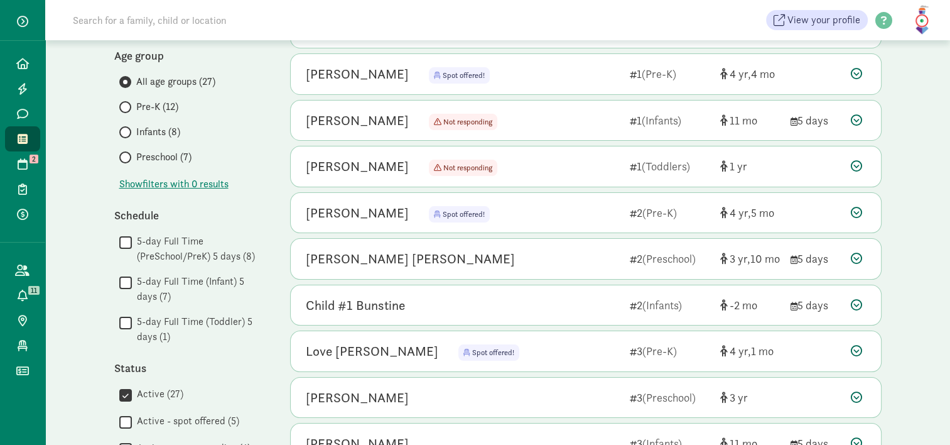
click at [145, 134] on span "Infants (8)" at bounding box center [158, 131] width 44 height 15
click at [127, 134] on input "Infants (8)" at bounding box center [123, 132] width 8 height 8
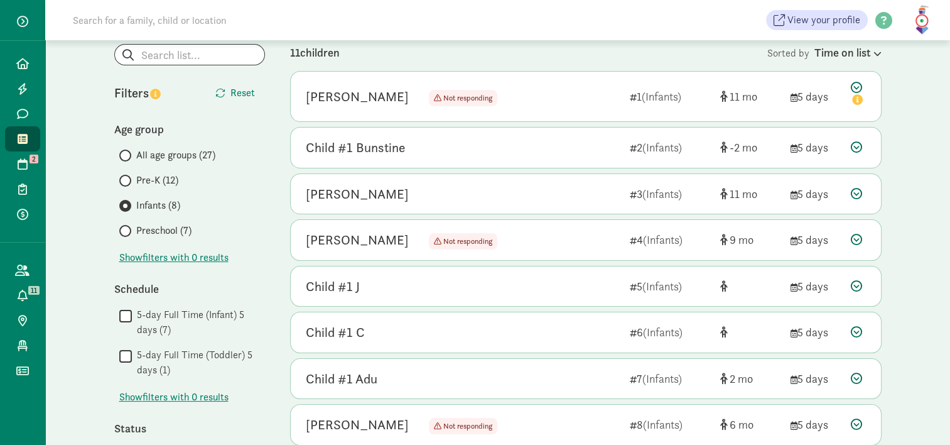
scroll to position [0, 0]
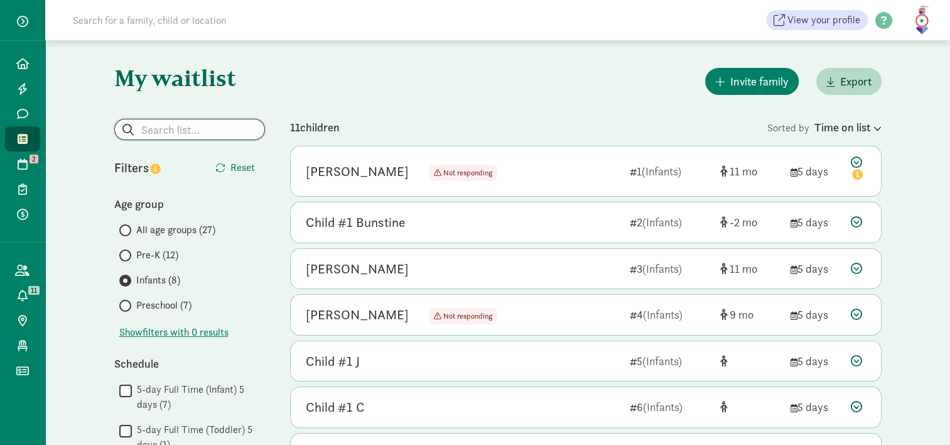
click at [178, 129] on input "search" at bounding box center [189, 129] width 149 height 20
type input "Day"
